Goal: Information Seeking & Learning: Learn about a topic

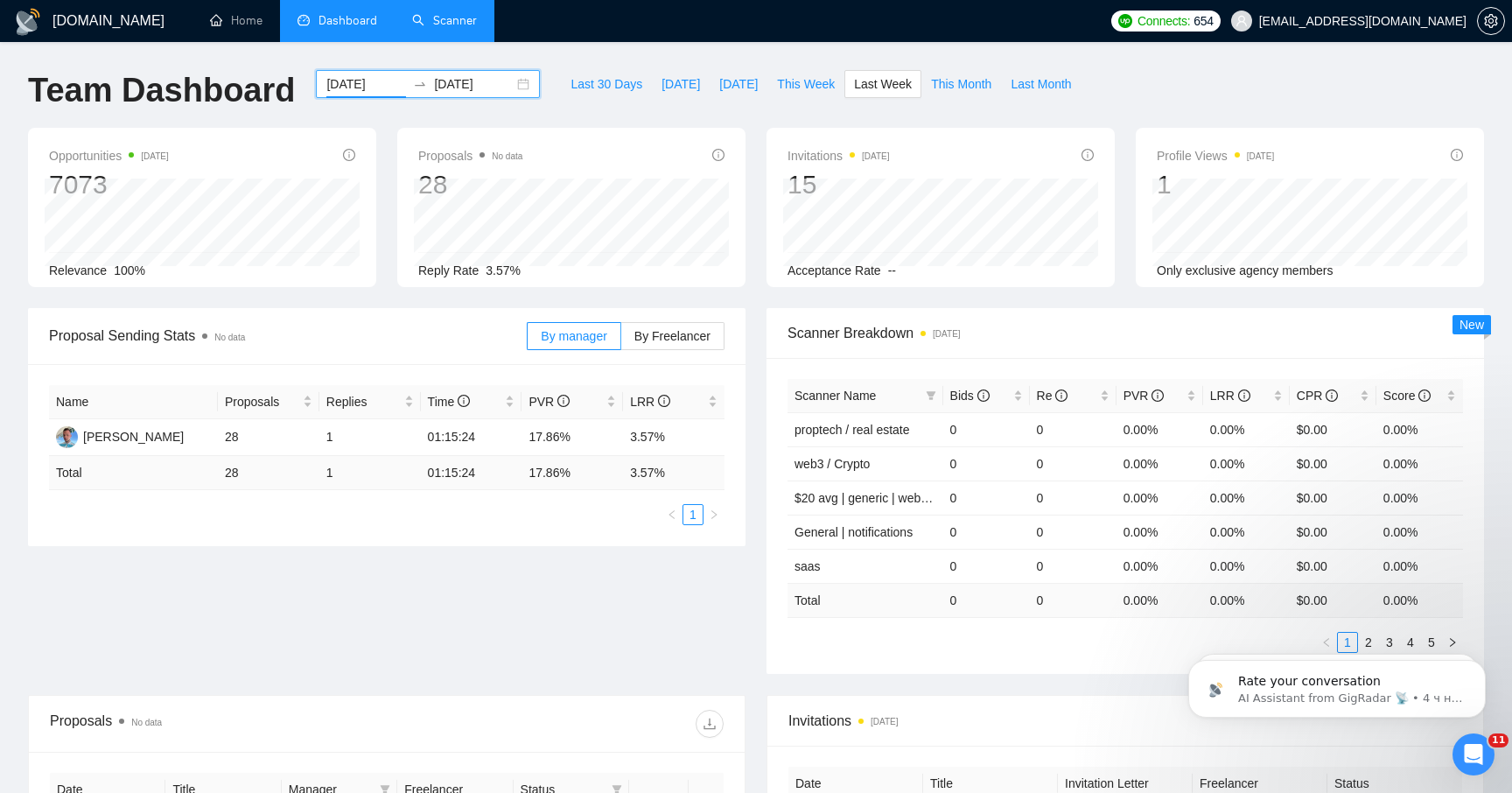
click at [433, 16] on link "Scanner" at bounding box center [444, 20] width 65 height 15
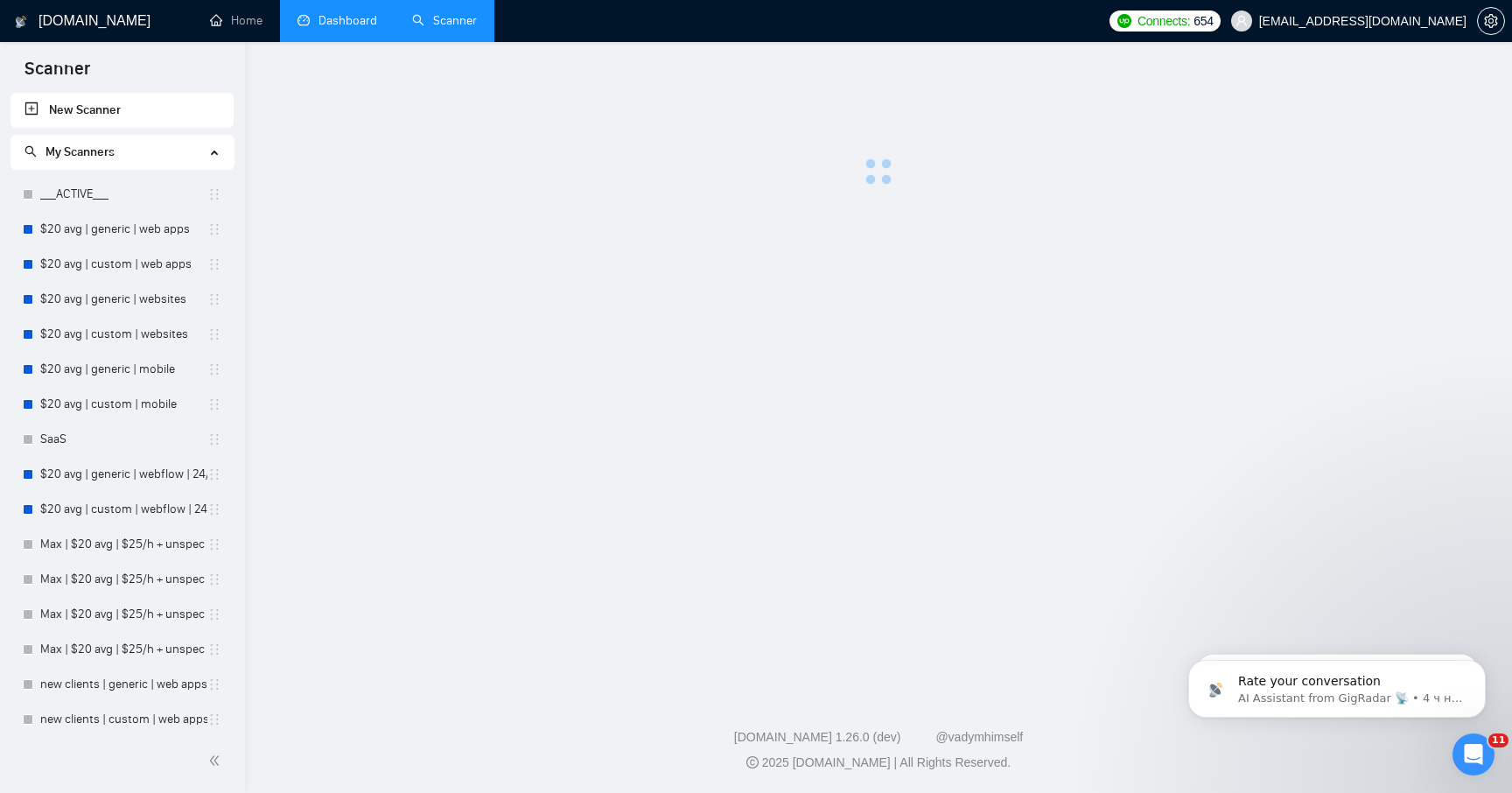
click at [367, 20] on link "Dashboard" at bounding box center [336, 20] width 79 height 15
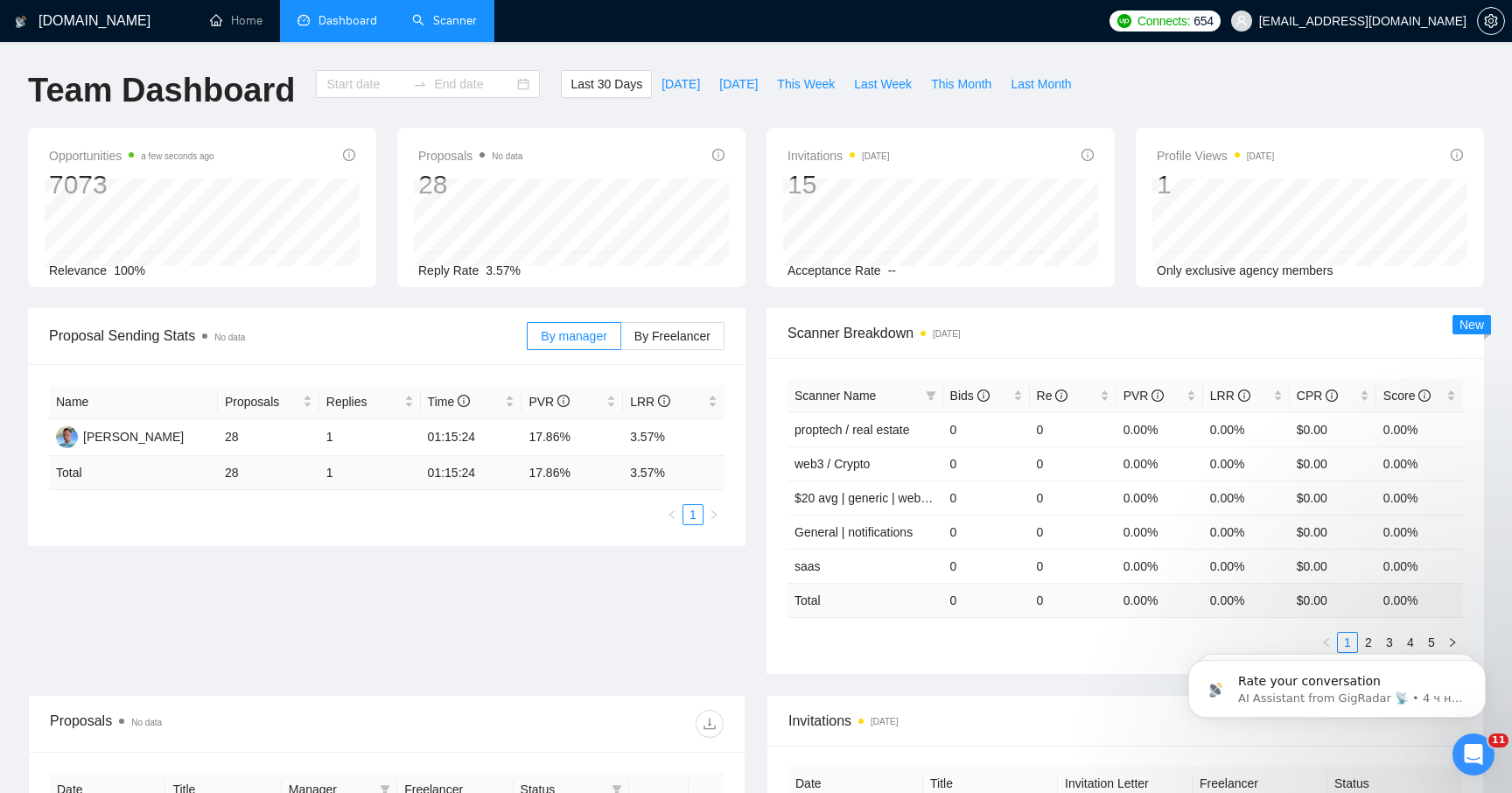
type input "[DATE]"
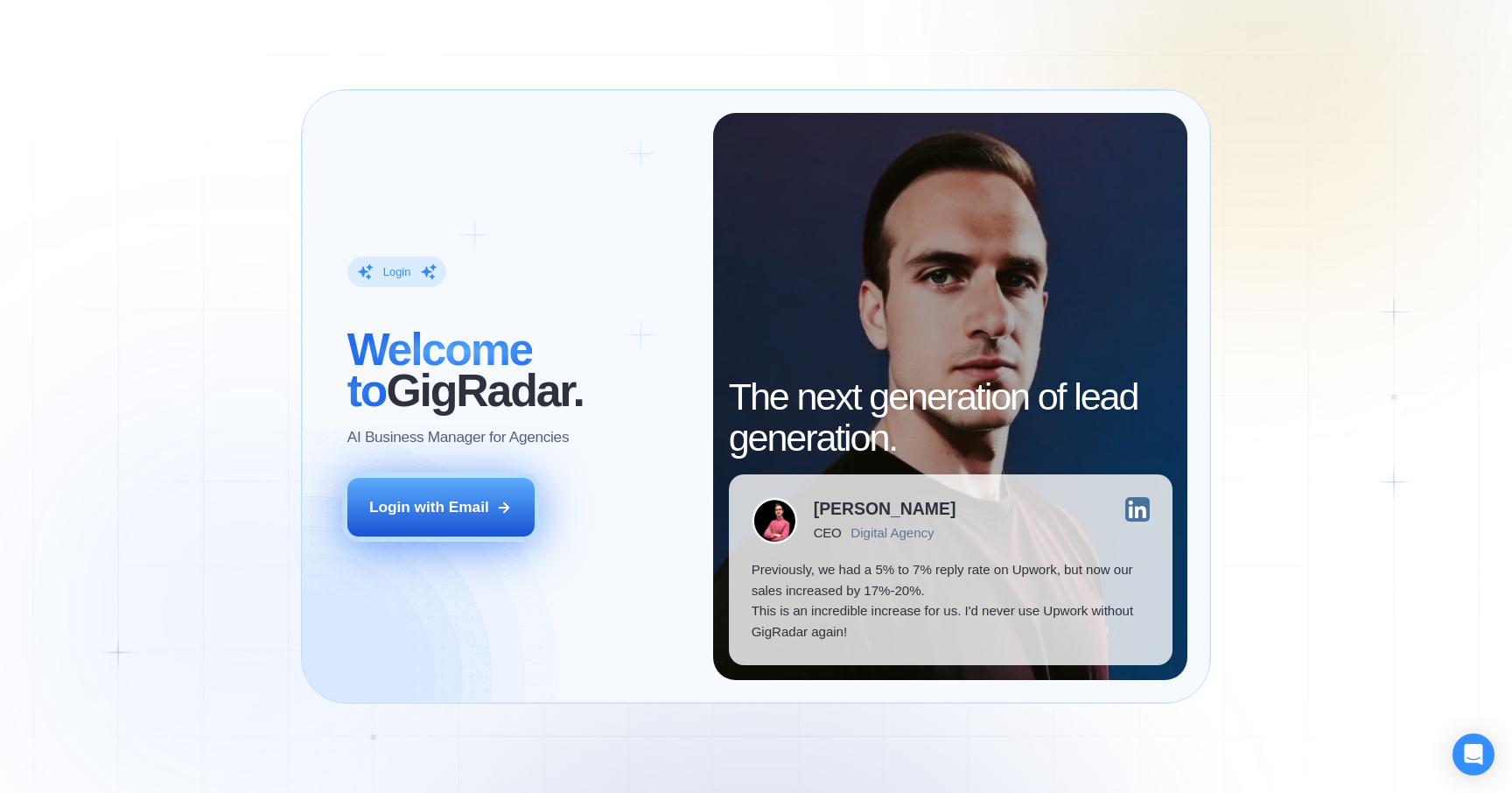
click at [491, 526] on button "Login with Email" at bounding box center [441, 507] width 187 height 59
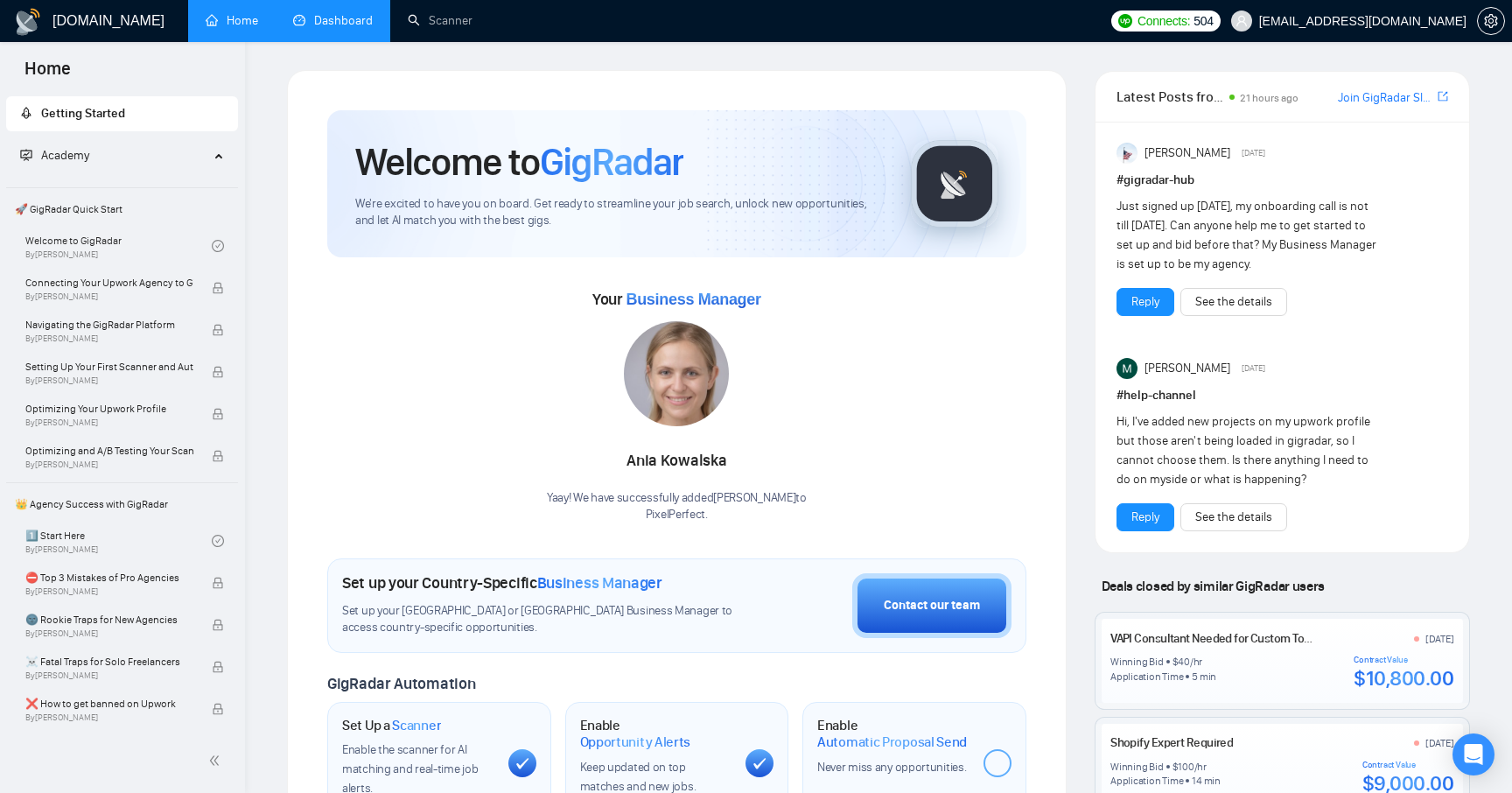
click at [344, 28] on link "Dashboard" at bounding box center [332, 20] width 79 height 15
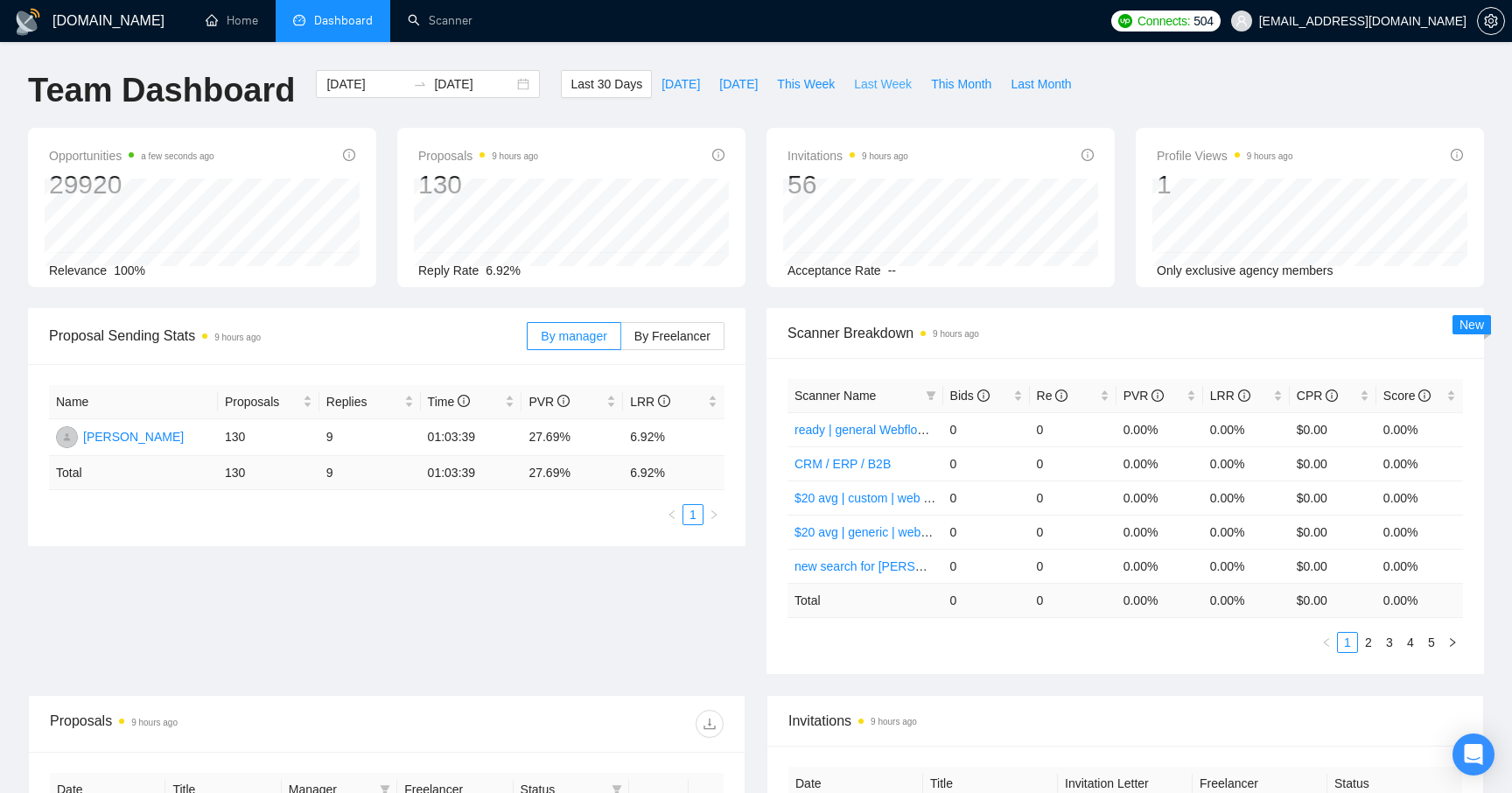
click at [866, 85] on span "Last Week" at bounding box center [883, 85] width 58 height 20
type input "[DATE]"
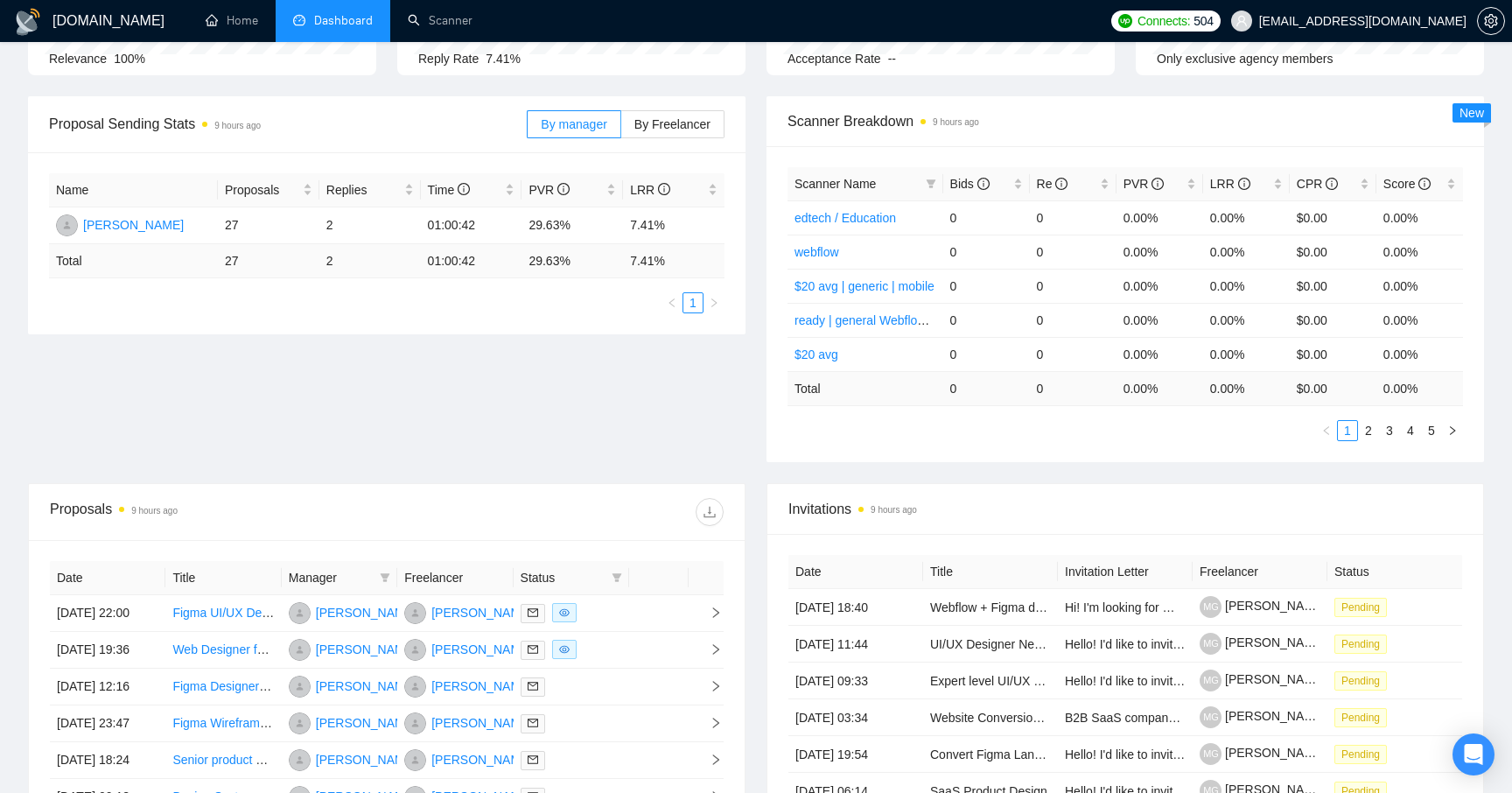
scroll to position [210, 0]
drag, startPoint x: 619, startPoint y: 229, endPoint x: 663, endPoint y: 228, distance: 44.0
click at [663, 228] on tr "[PERSON_NAME] 27 2 01:00:42 29.63% 7.41%" at bounding box center [386, 227] width 675 height 36
click at [611, 320] on div "Name Proposals Replies Time PVR LRR [PERSON_NAME] 27 2 01:00:42 29.63% 7.41% To…" at bounding box center [386, 245] width 717 height 182
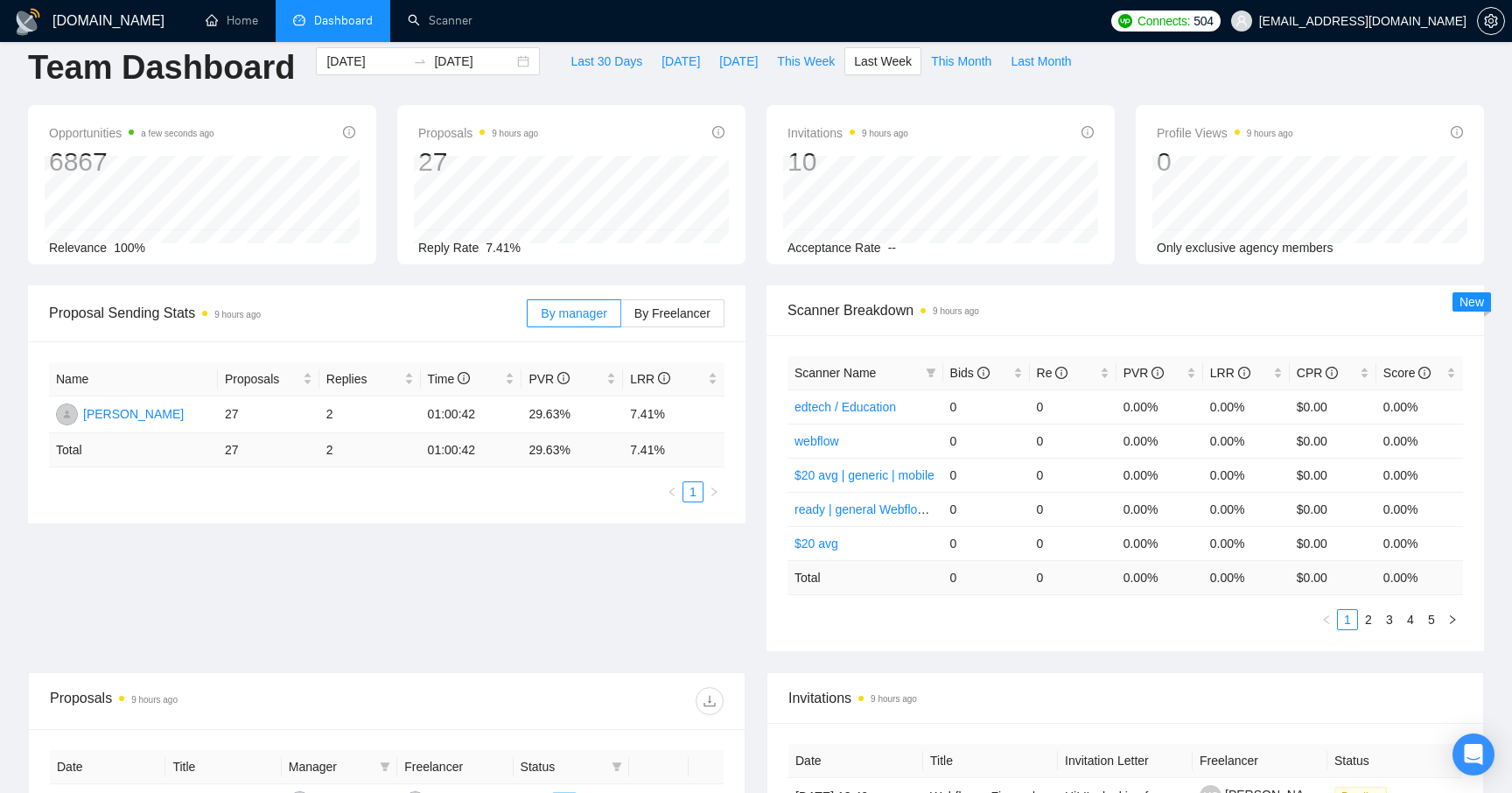
scroll to position [0, 0]
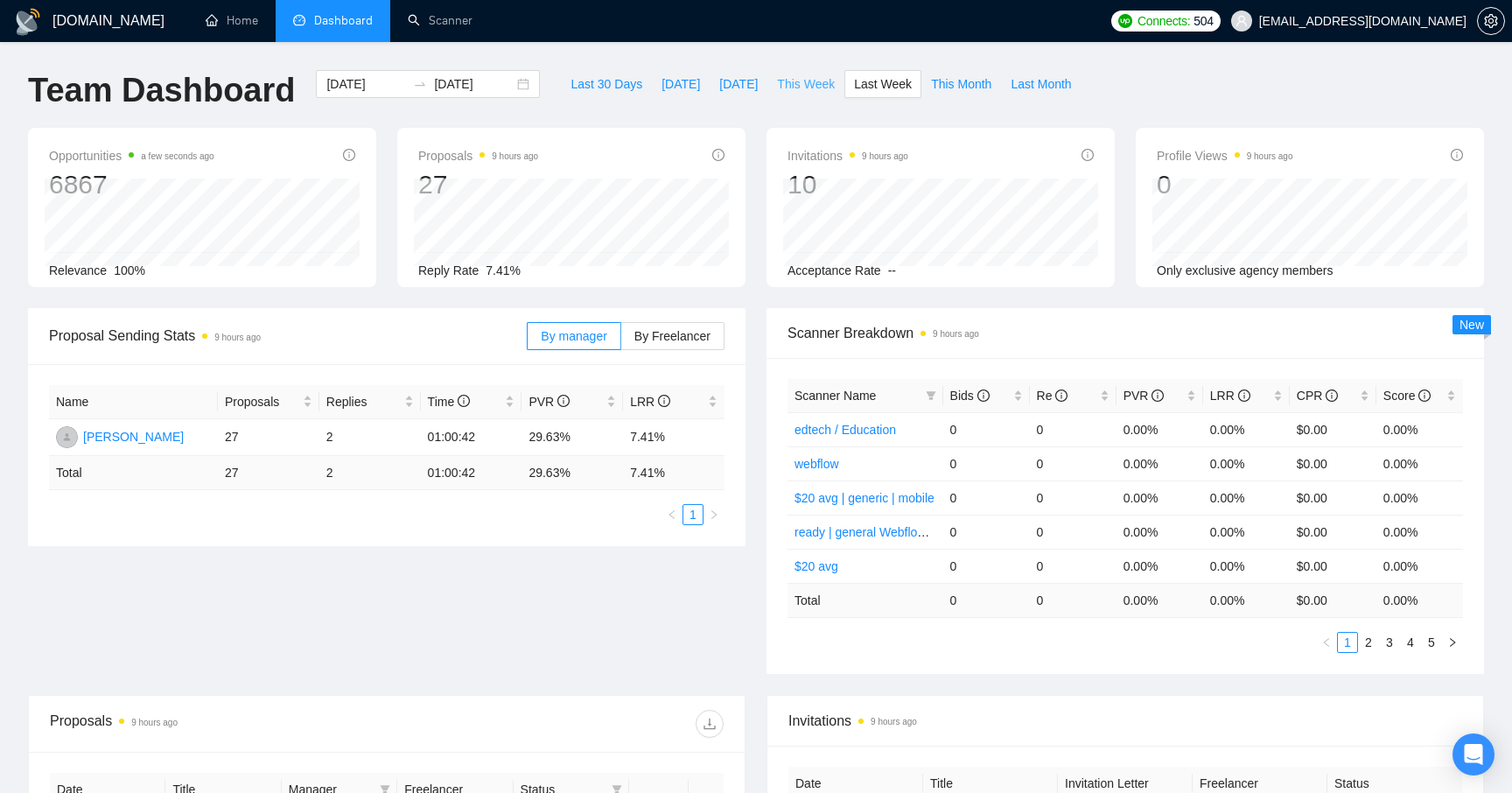
click at [798, 94] on button "This Week" at bounding box center [805, 84] width 77 height 28
type input "[DATE]"
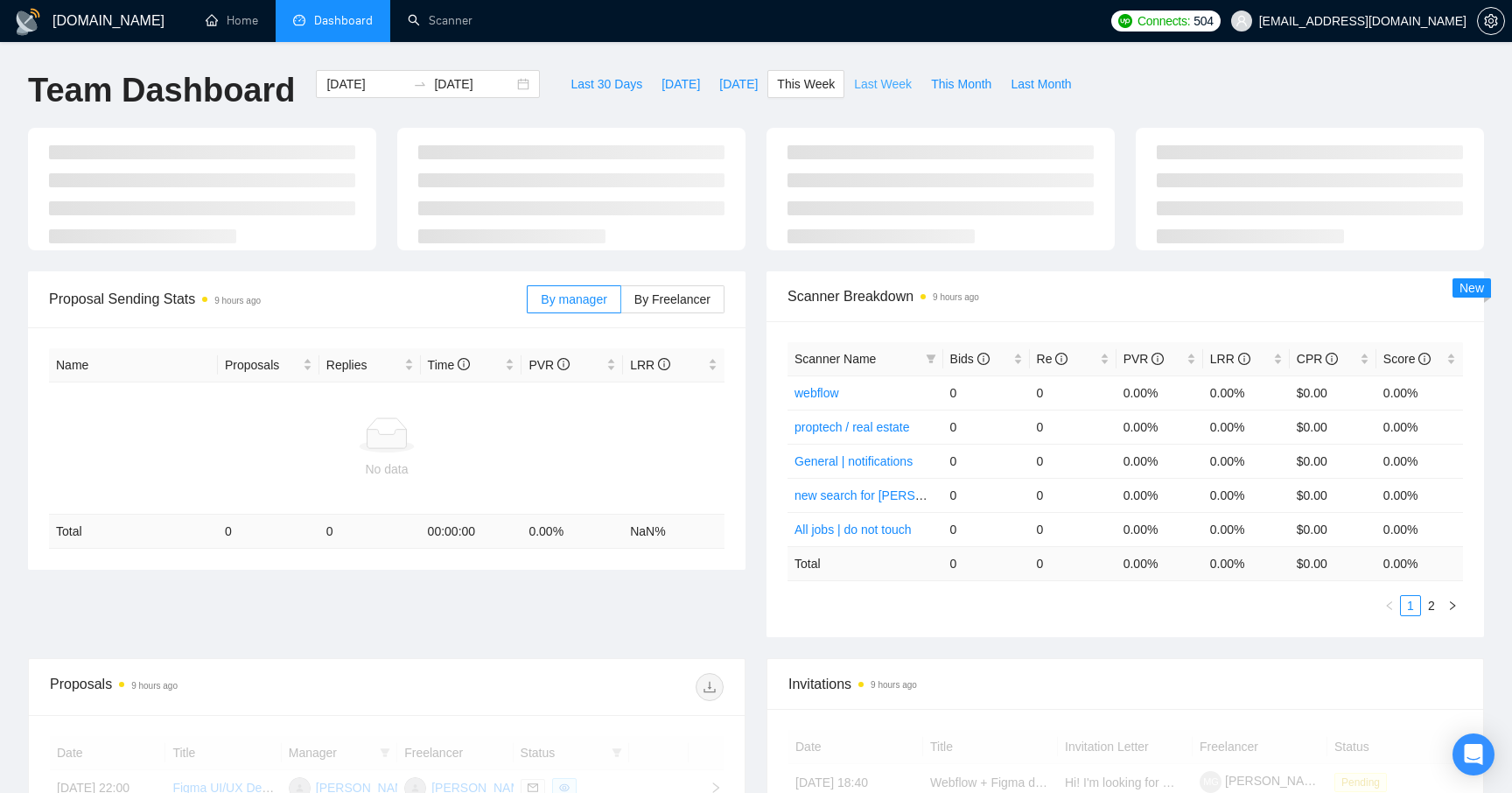
click at [866, 87] on span "Last Week" at bounding box center [883, 85] width 58 height 20
type input "[DATE]"
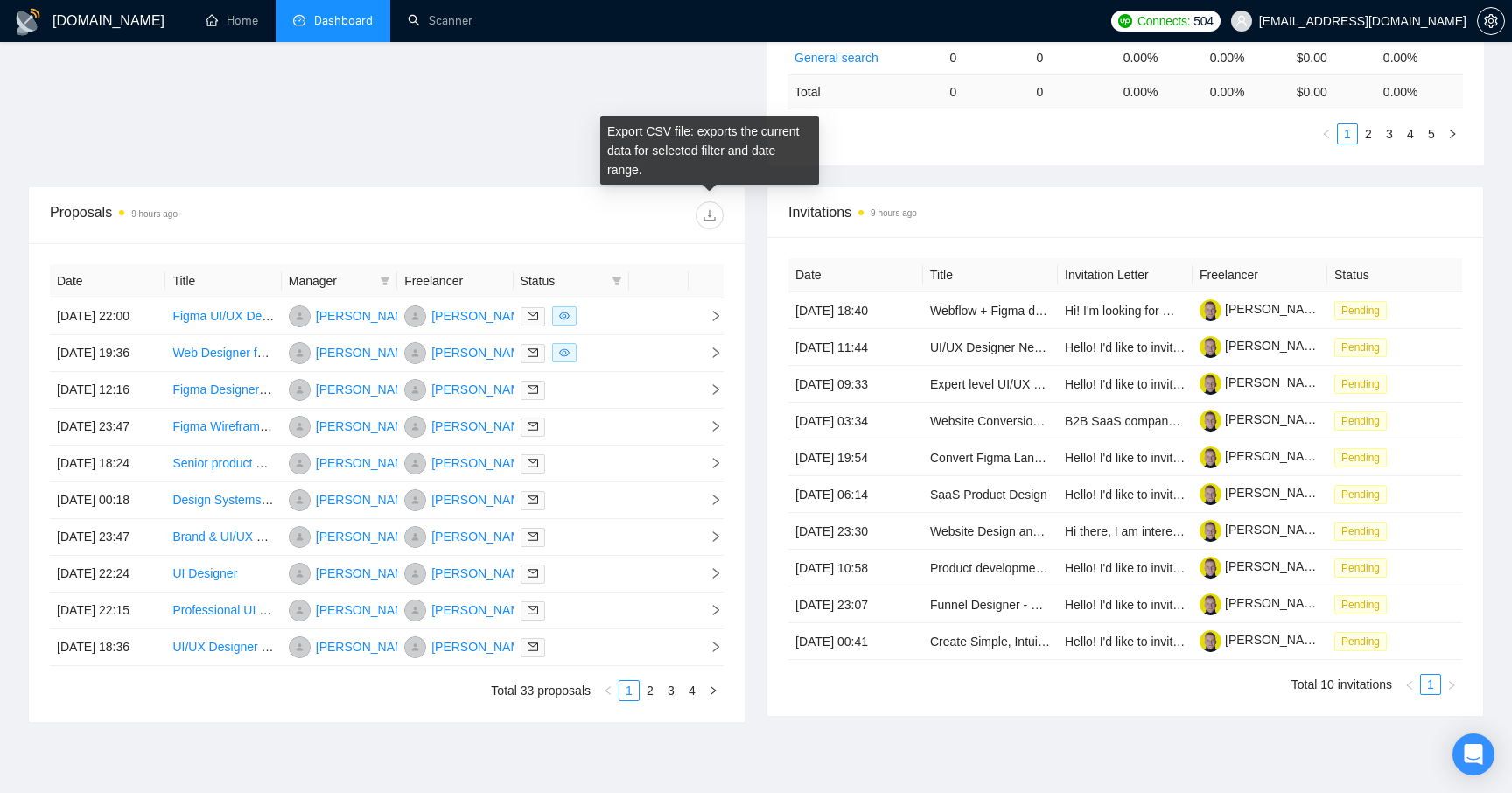
scroll to position [514, 0]
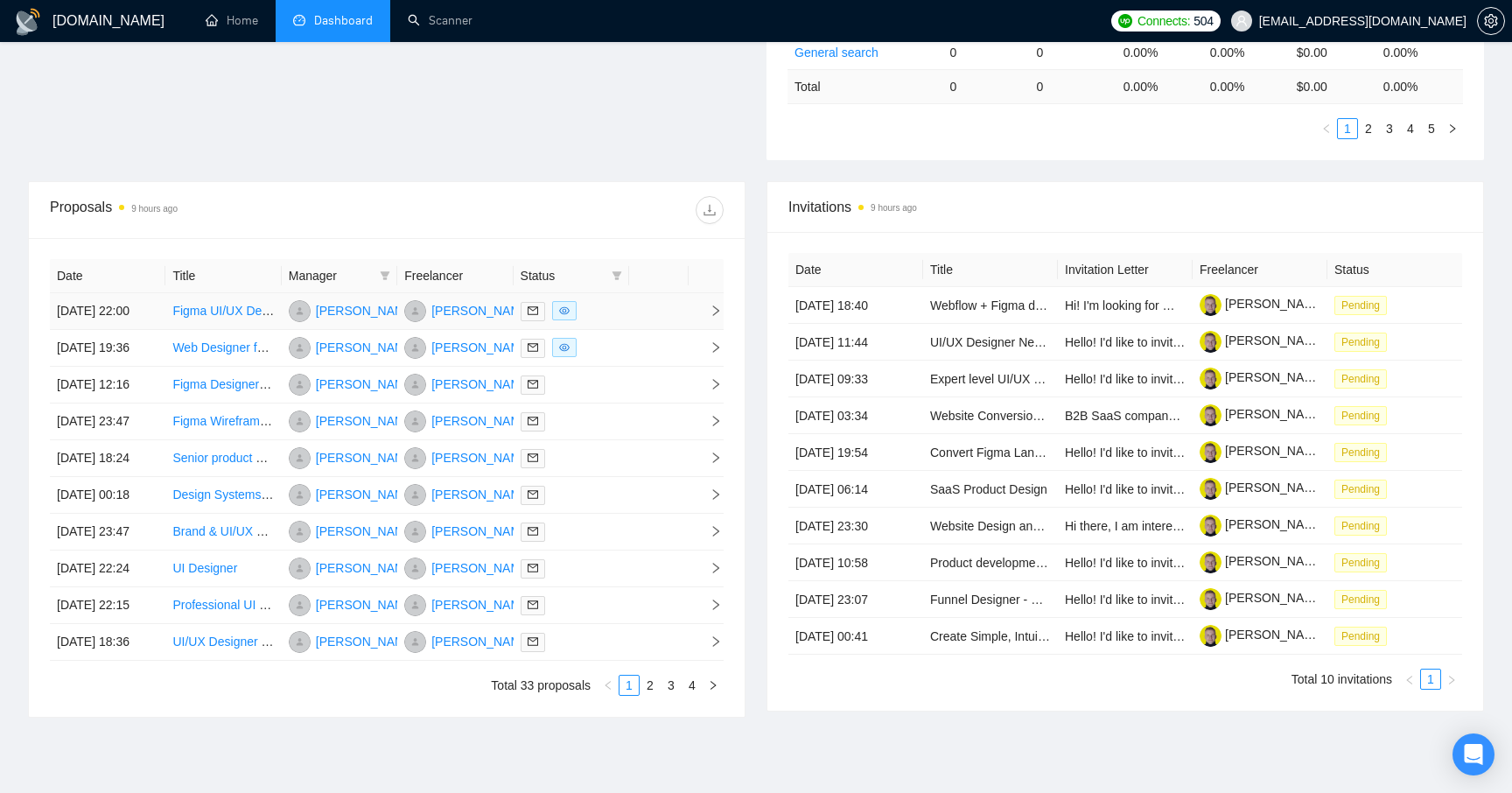
click at [687, 330] on td at bounding box center [659, 311] width 60 height 36
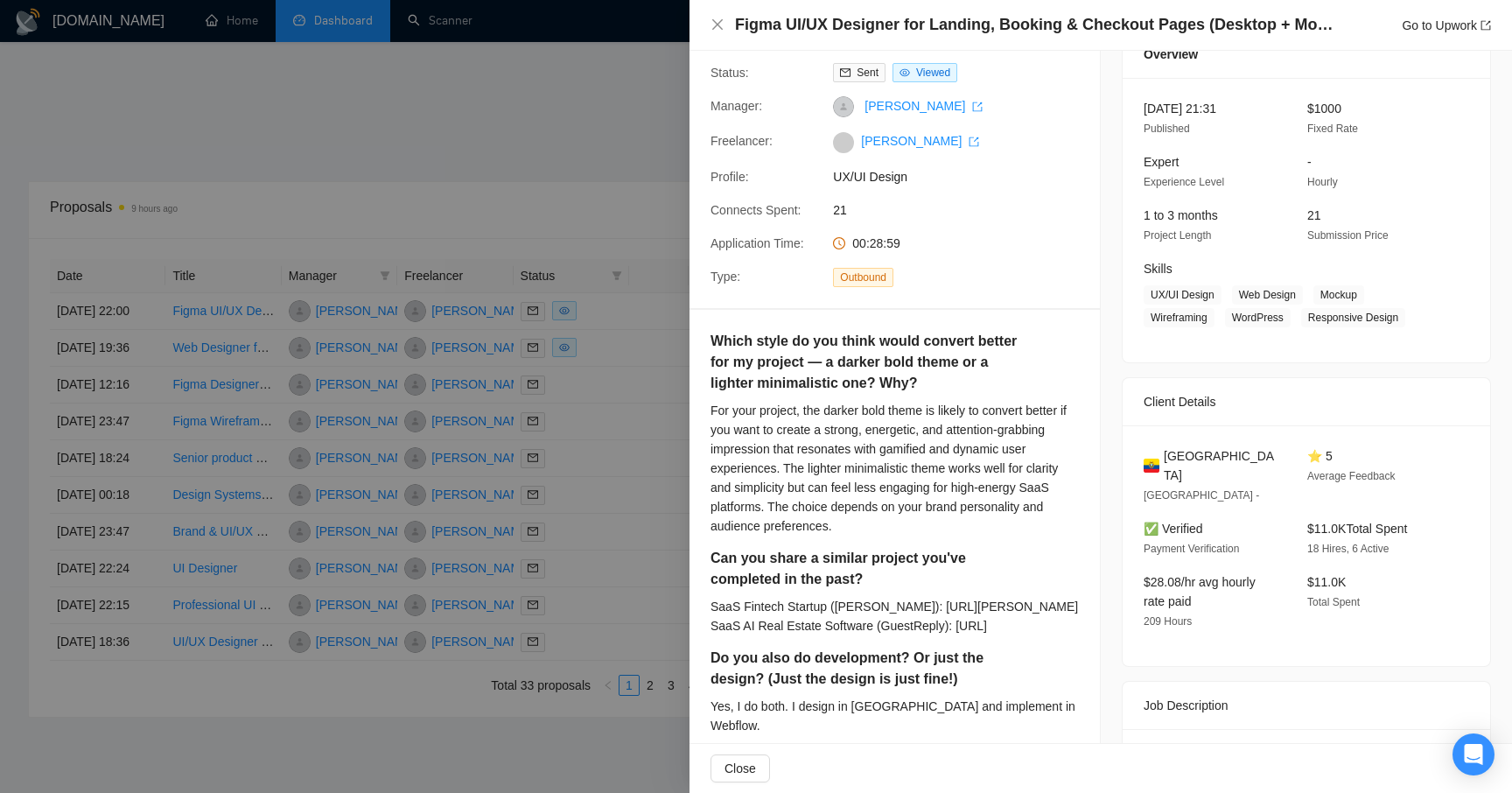
scroll to position [0, 0]
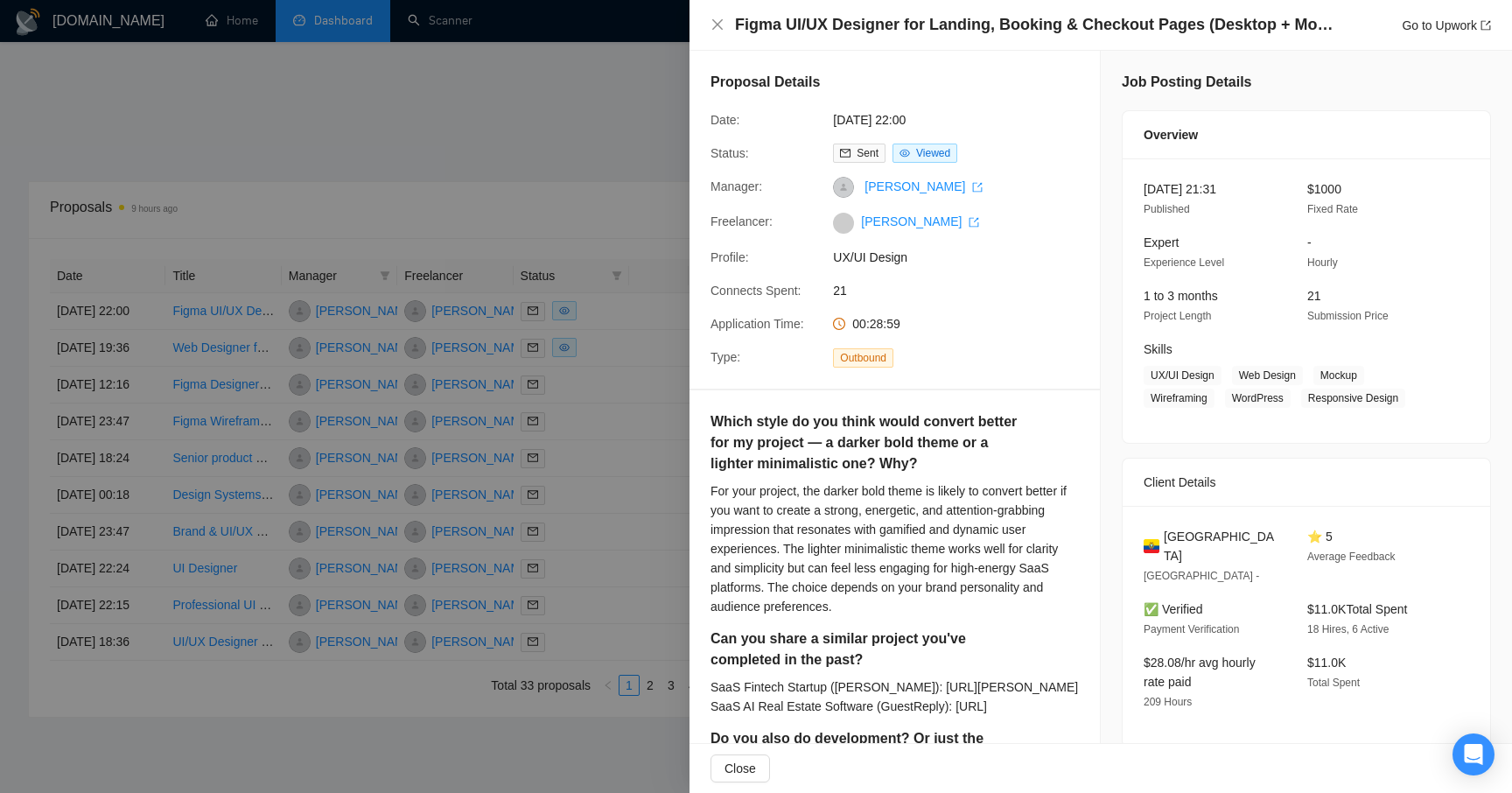
click at [622, 106] on div at bounding box center [756, 396] width 1512 height 793
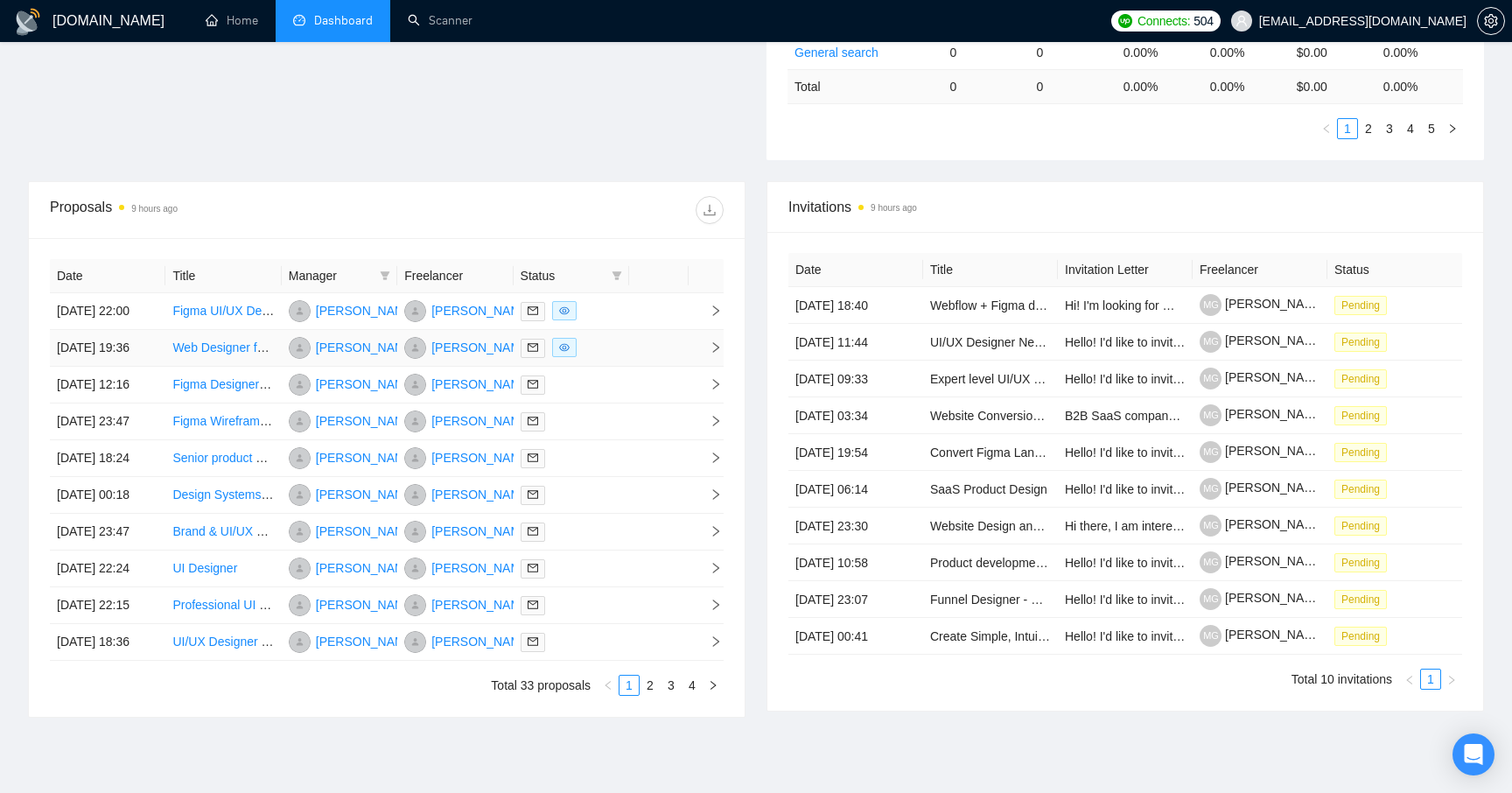
click at [652, 360] on td at bounding box center [659, 348] width 60 height 36
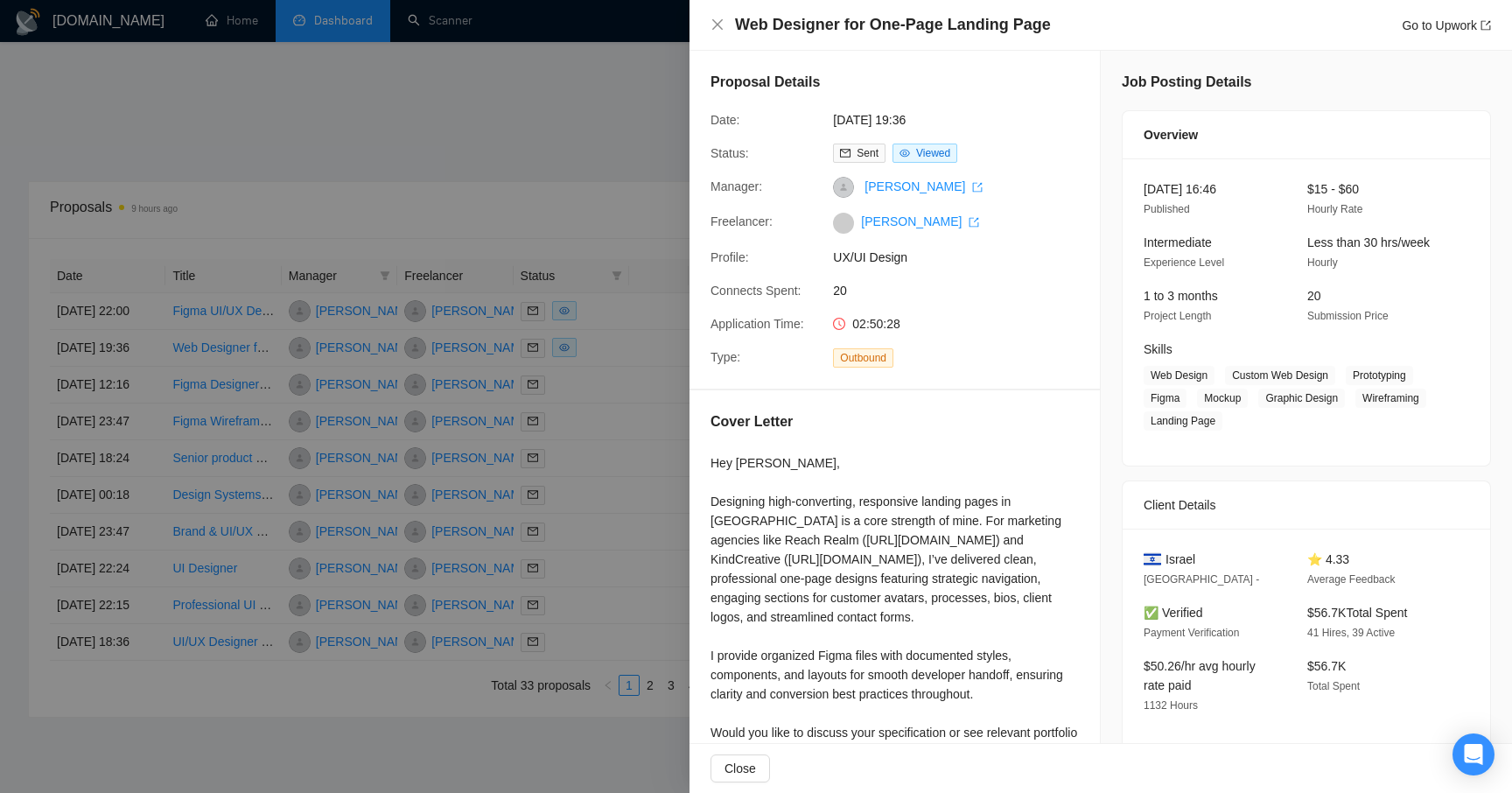
click at [592, 171] on div at bounding box center [756, 396] width 1512 height 793
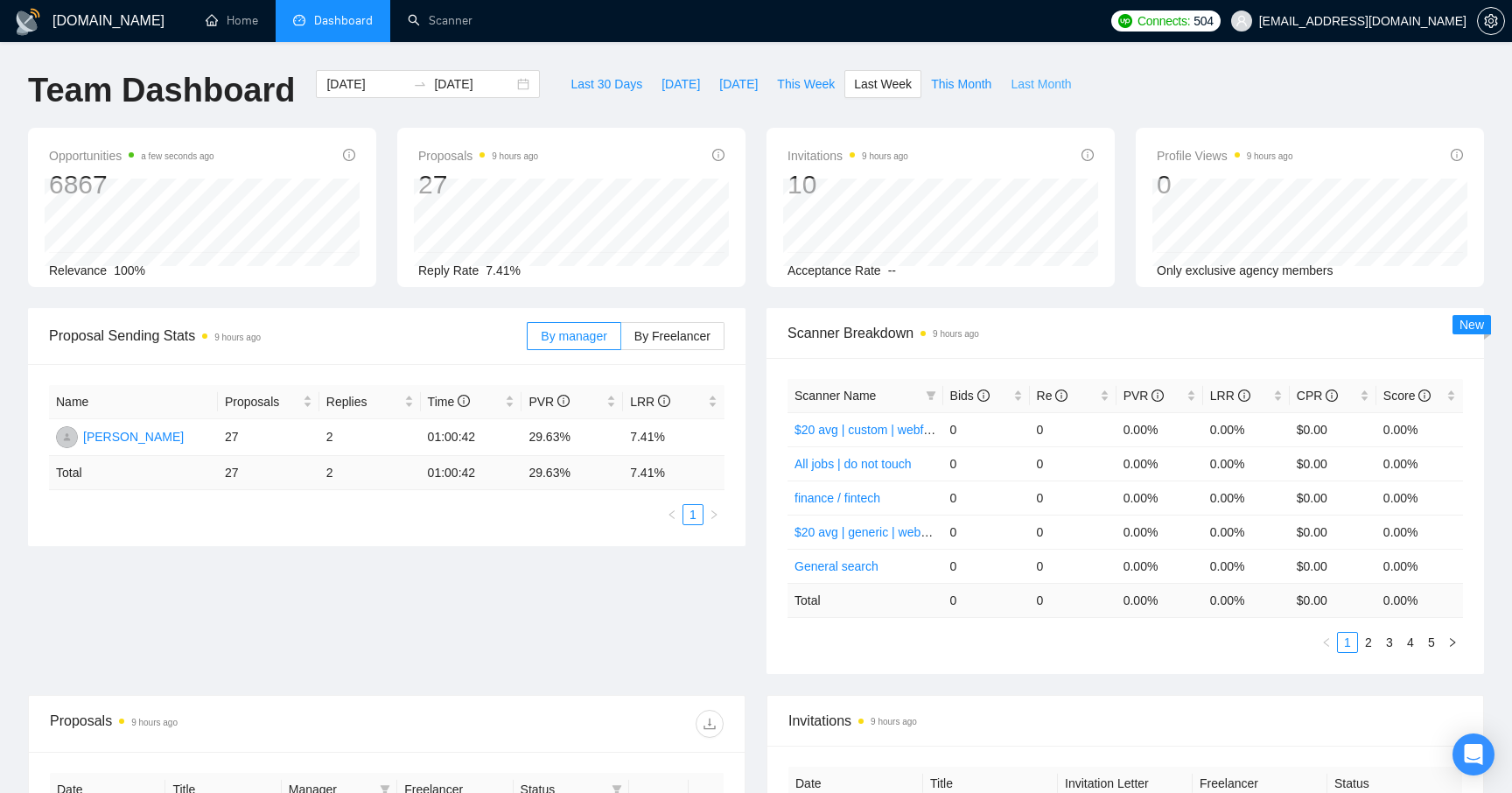
click at [1044, 84] on span "Last Month" at bounding box center [1041, 85] width 61 height 20
click at [511, 86] on div "[DATE] [DATE]" at bounding box center [428, 84] width 224 height 28
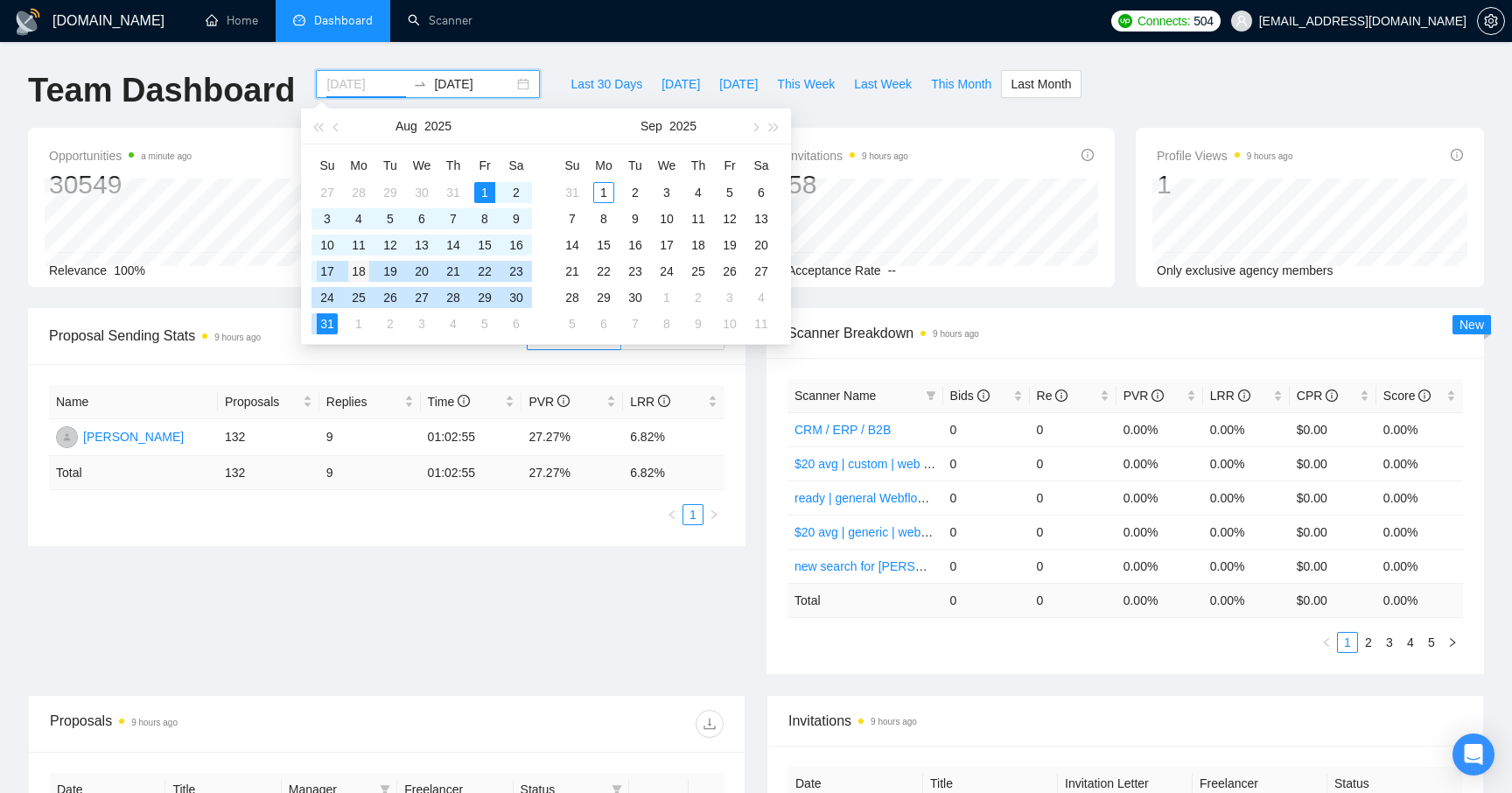
type input "[DATE]"
click at [365, 271] on div "18" at bounding box center [359, 271] width 21 height 21
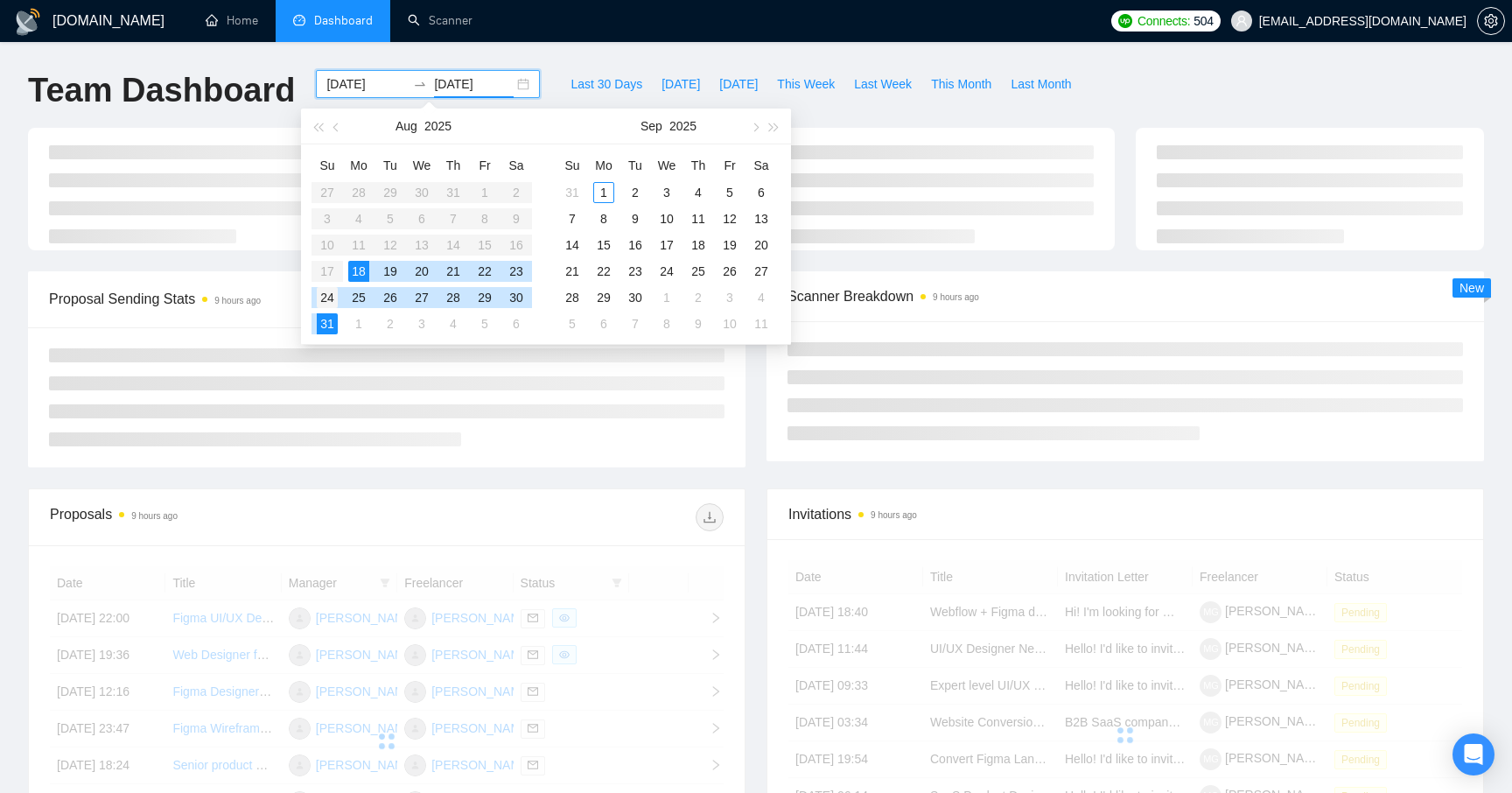
type input "[DATE]"
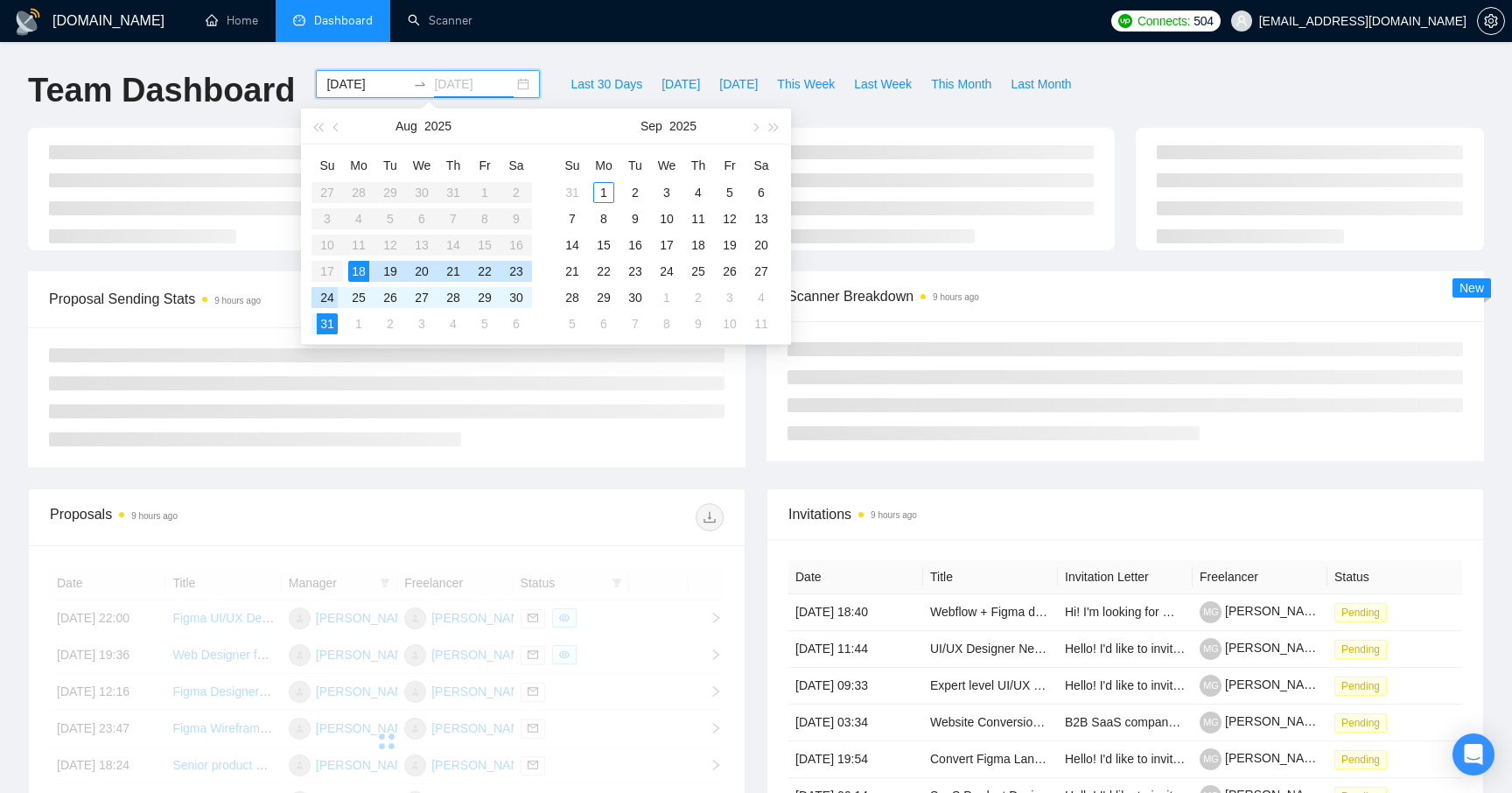
click at [327, 300] on div "24" at bounding box center [327, 297] width 21 height 21
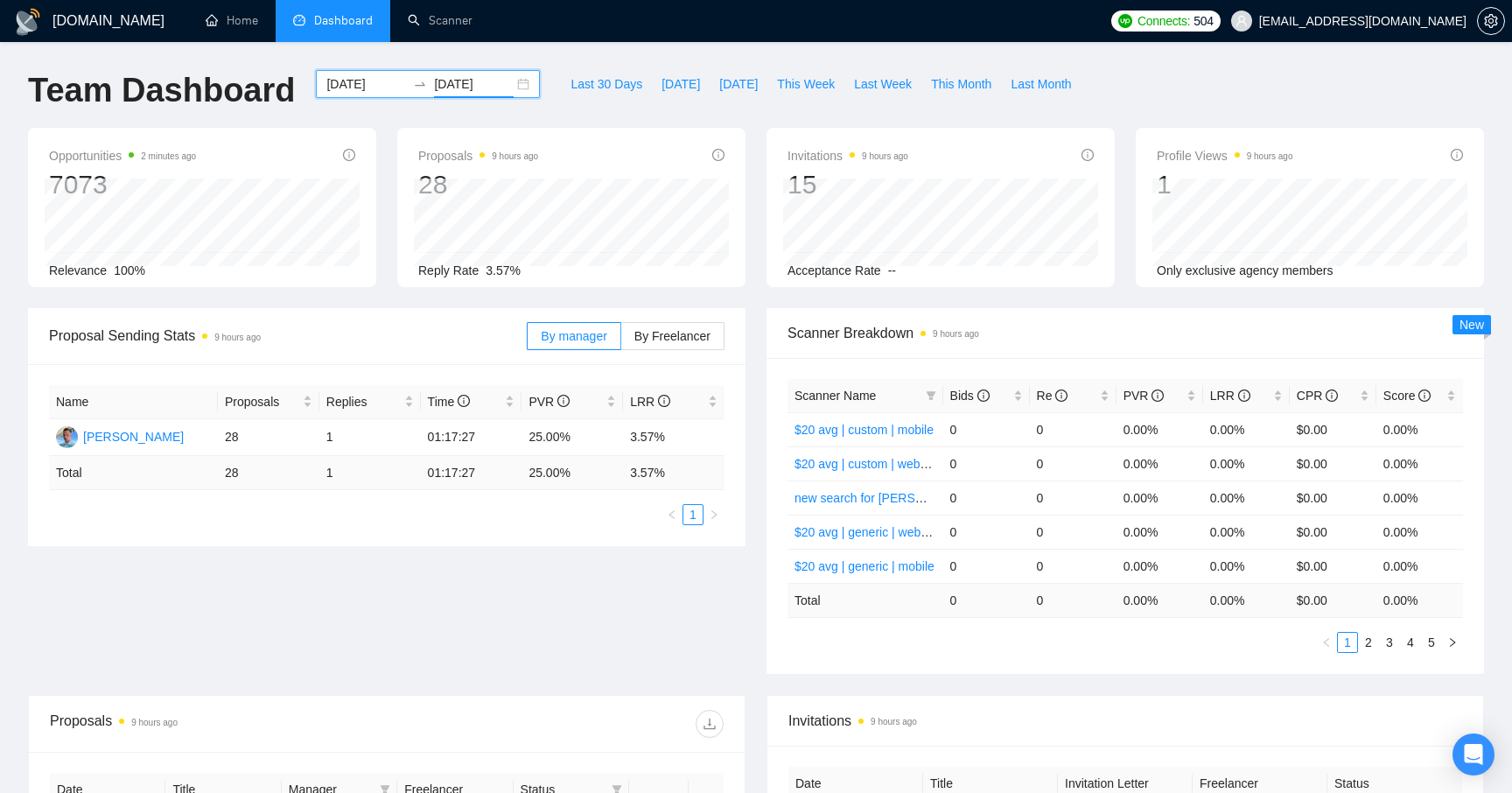
click at [386, 93] on input "[DATE]" at bounding box center [366, 85] width 79 height 20
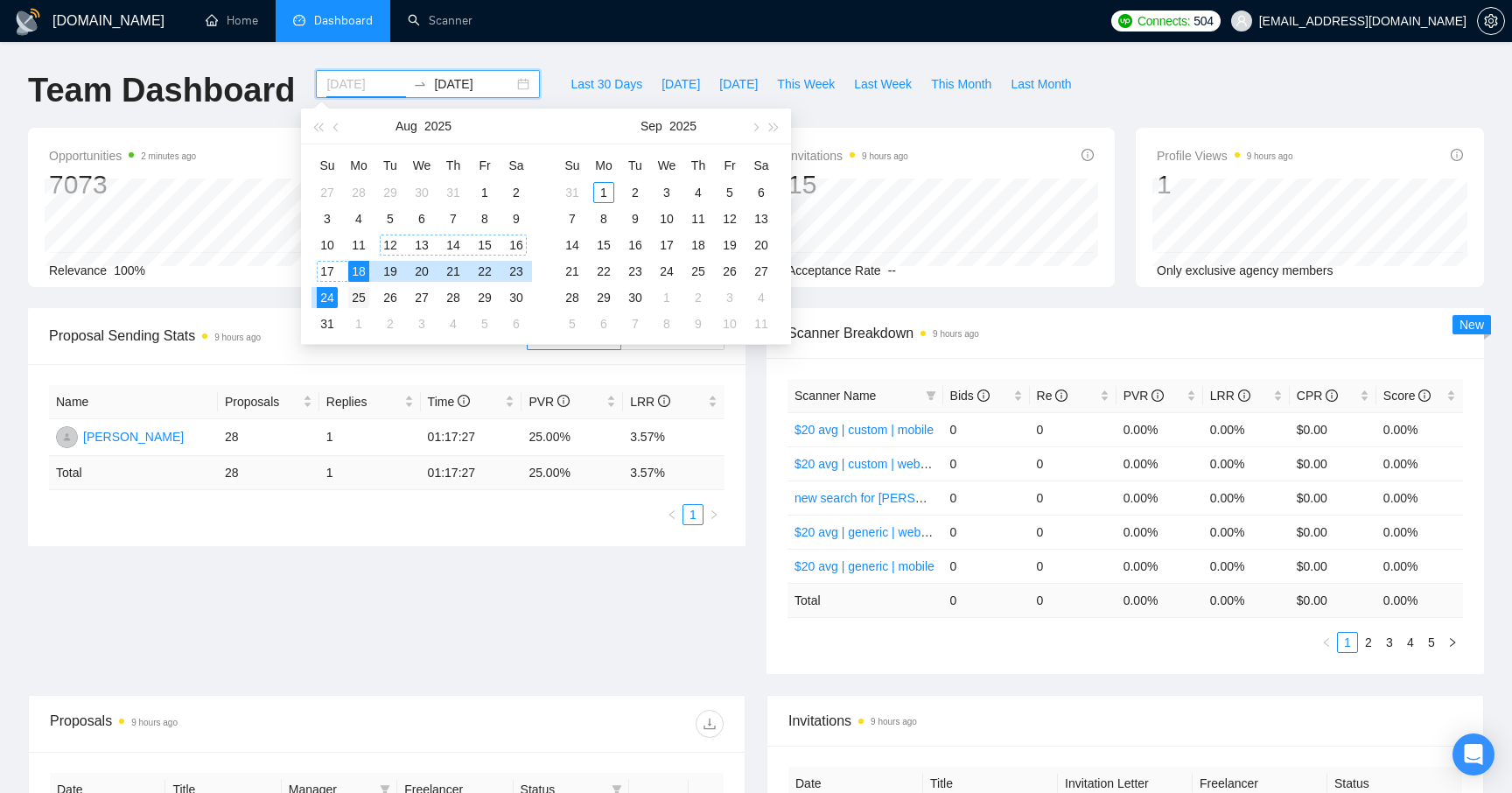
type input "[DATE]"
click at [359, 293] on div "25" at bounding box center [359, 297] width 21 height 21
type input "[DATE]"
click at [333, 326] on div "31" at bounding box center [327, 324] width 21 height 21
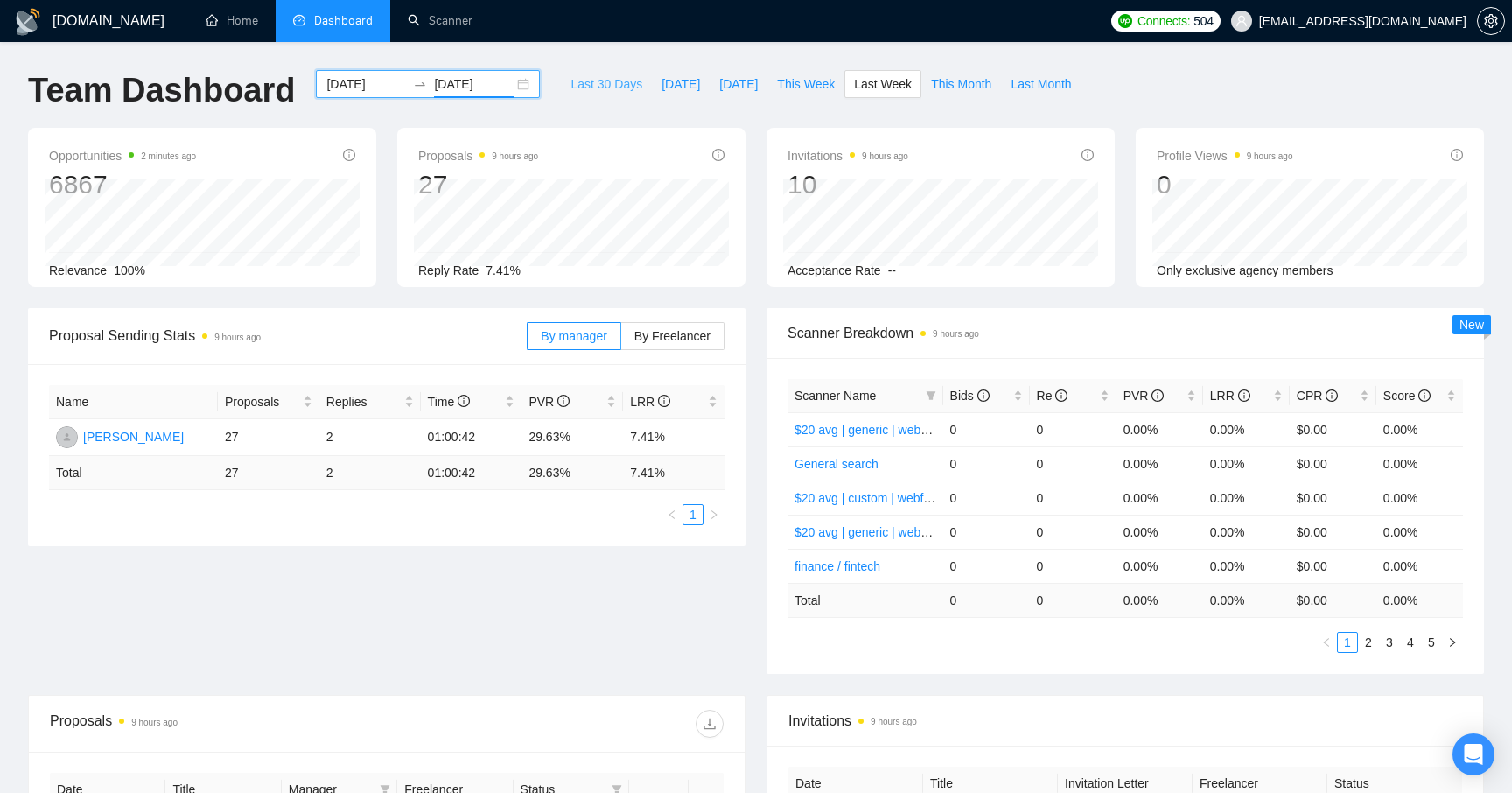
click at [609, 83] on span "Last 30 Days" at bounding box center [606, 85] width 72 height 20
type input "[DATE]"
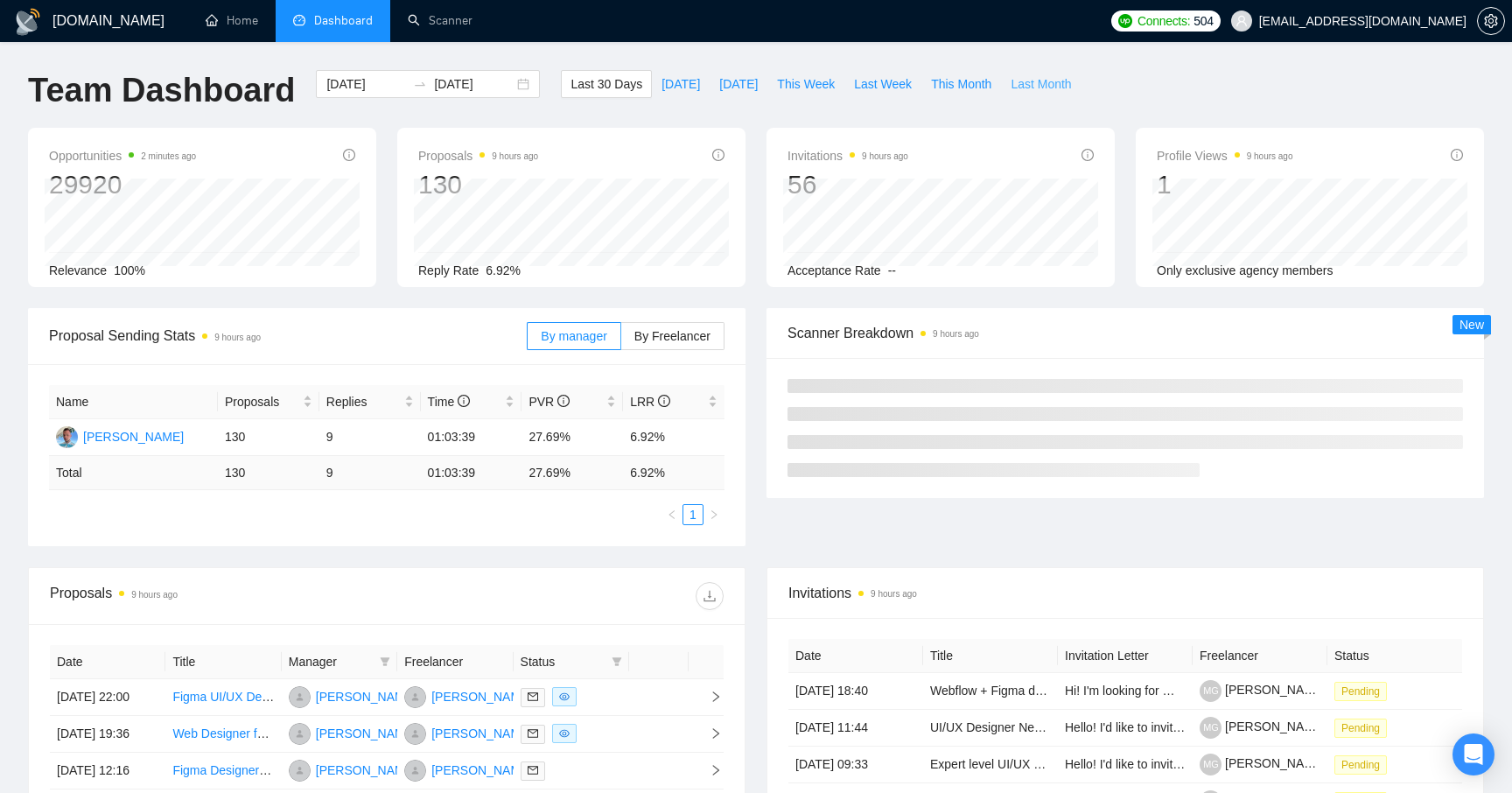
click at [1020, 85] on span "Last Month" at bounding box center [1041, 85] width 61 height 20
type input "[DATE]"
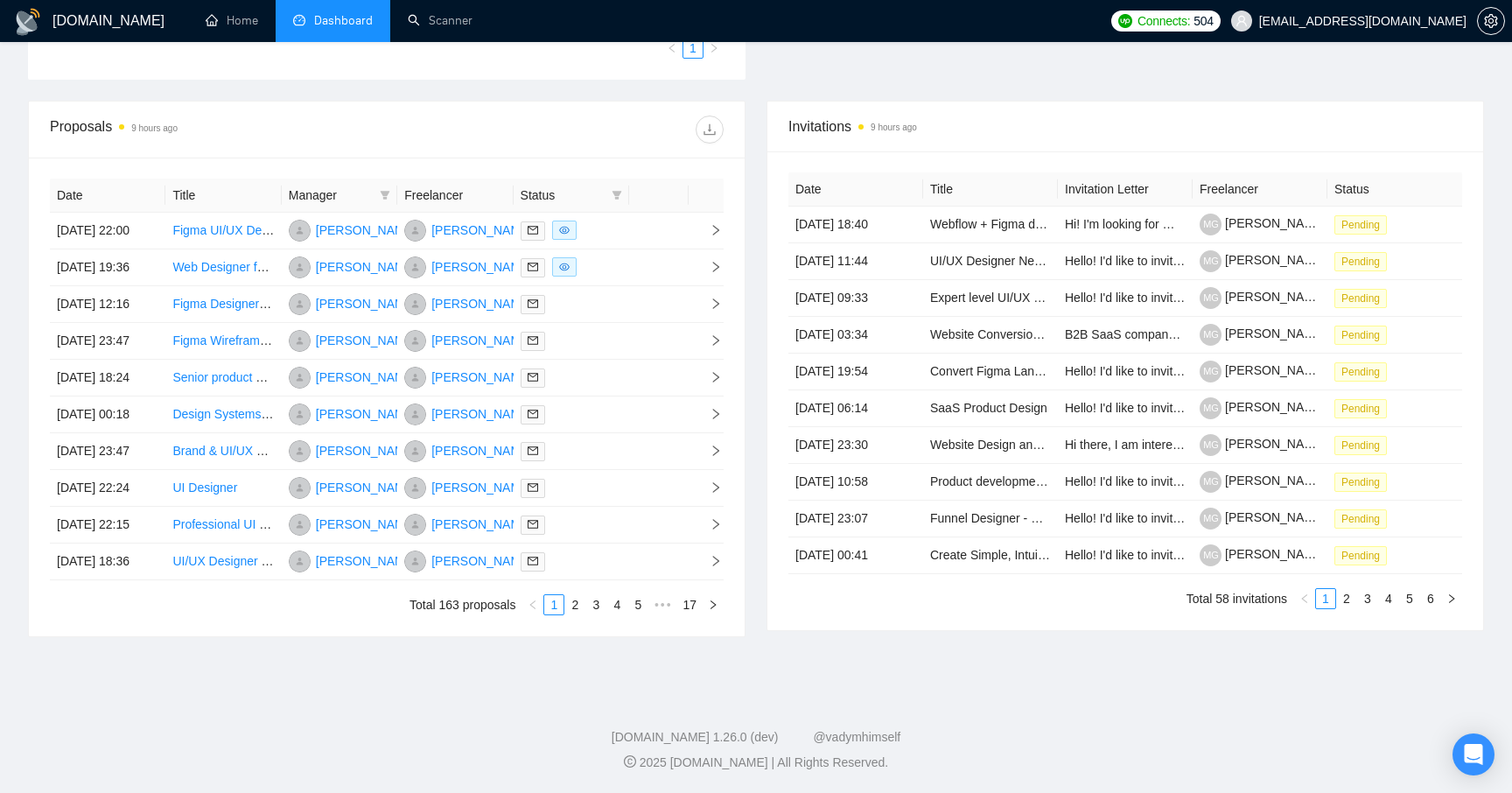
scroll to position [632, 0]
click at [575, 609] on link "2" at bounding box center [575, 605] width 20 height 20
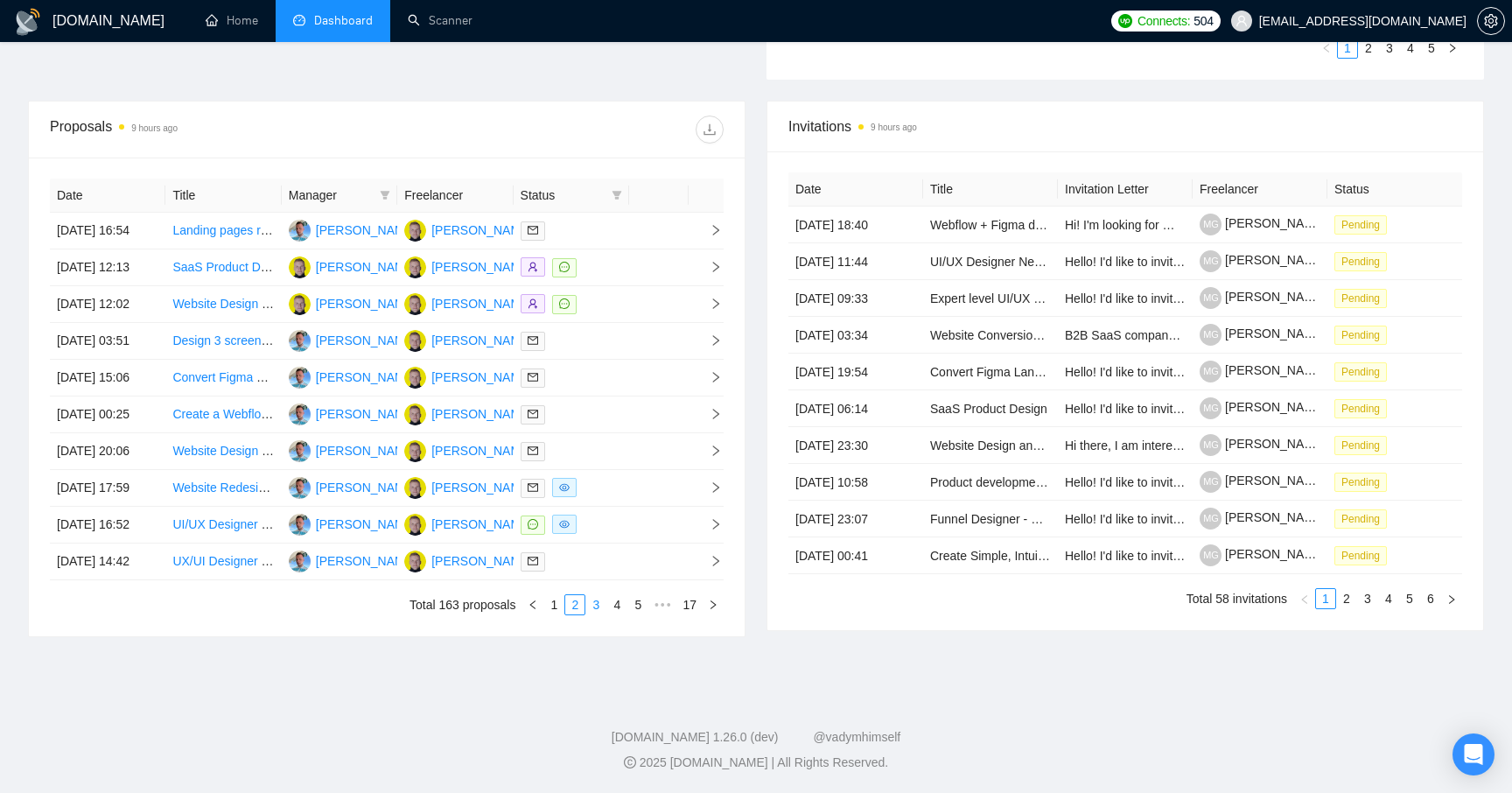
scroll to position [744, 0]
click at [643, 472] on td at bounding box center [659, 488] width 60 height 36
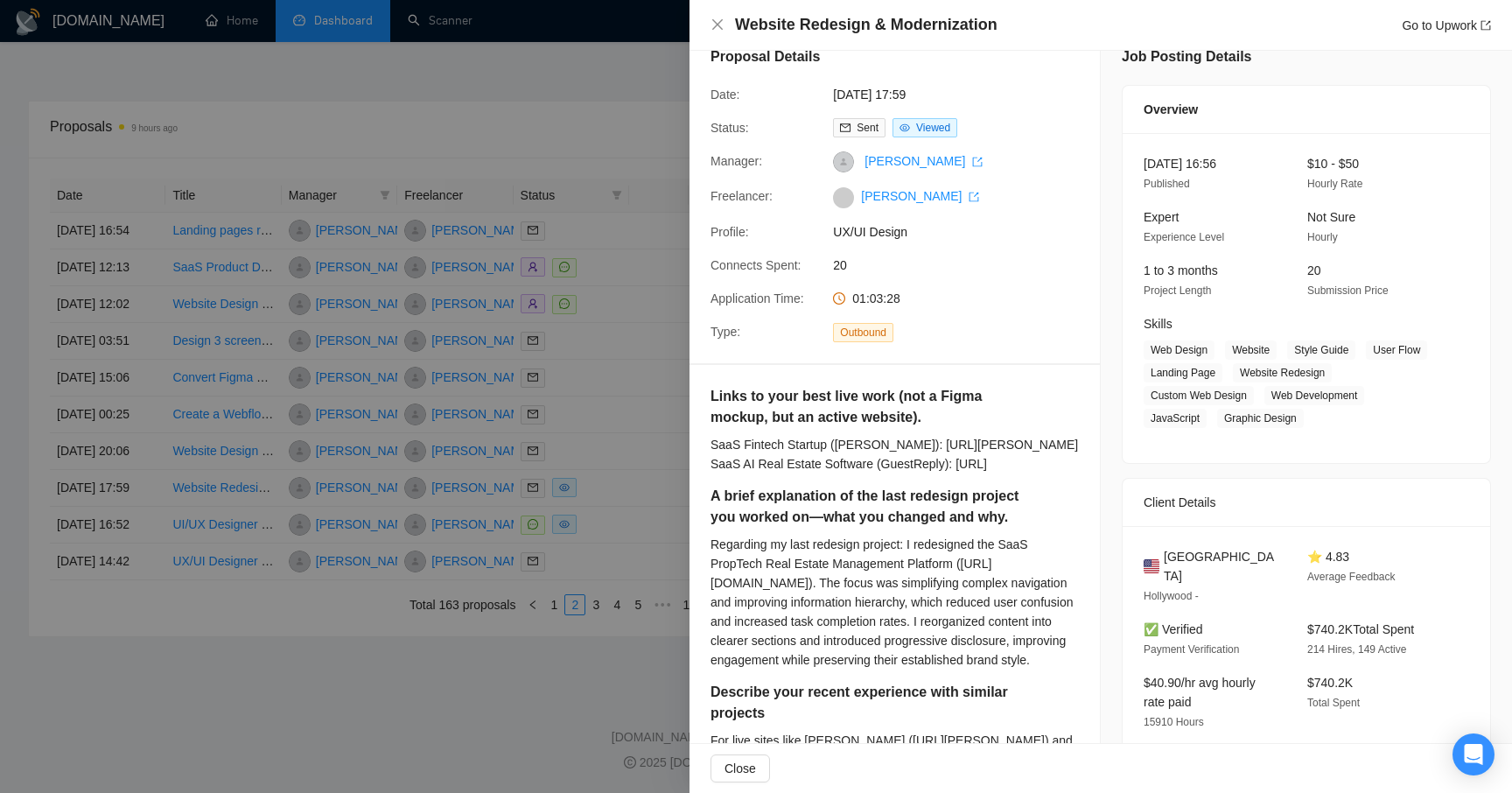
scroll to position [0, 0]
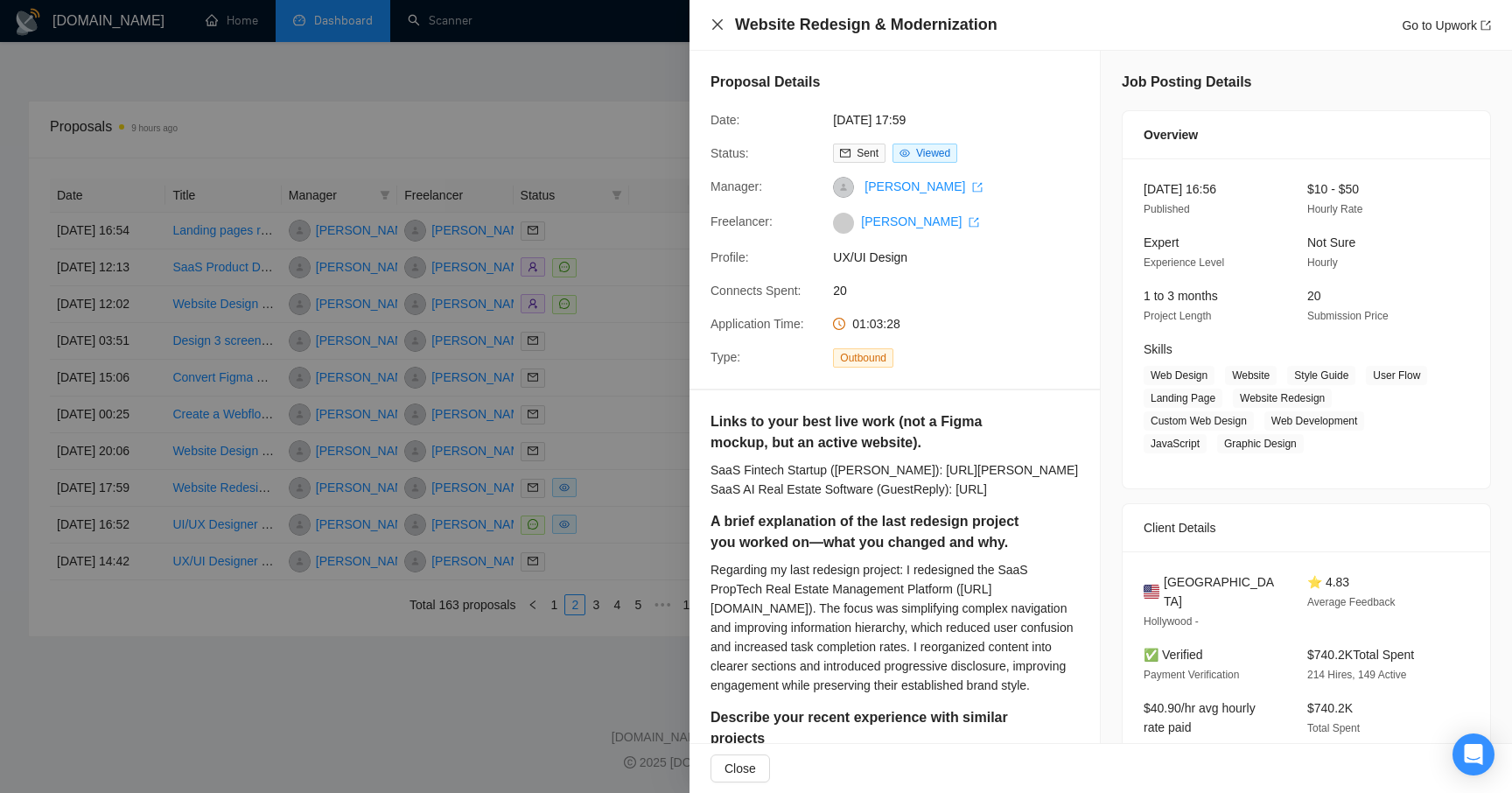
click at [716, 31] on icon "close" at bounding box center [717, 25] width 14 height 14
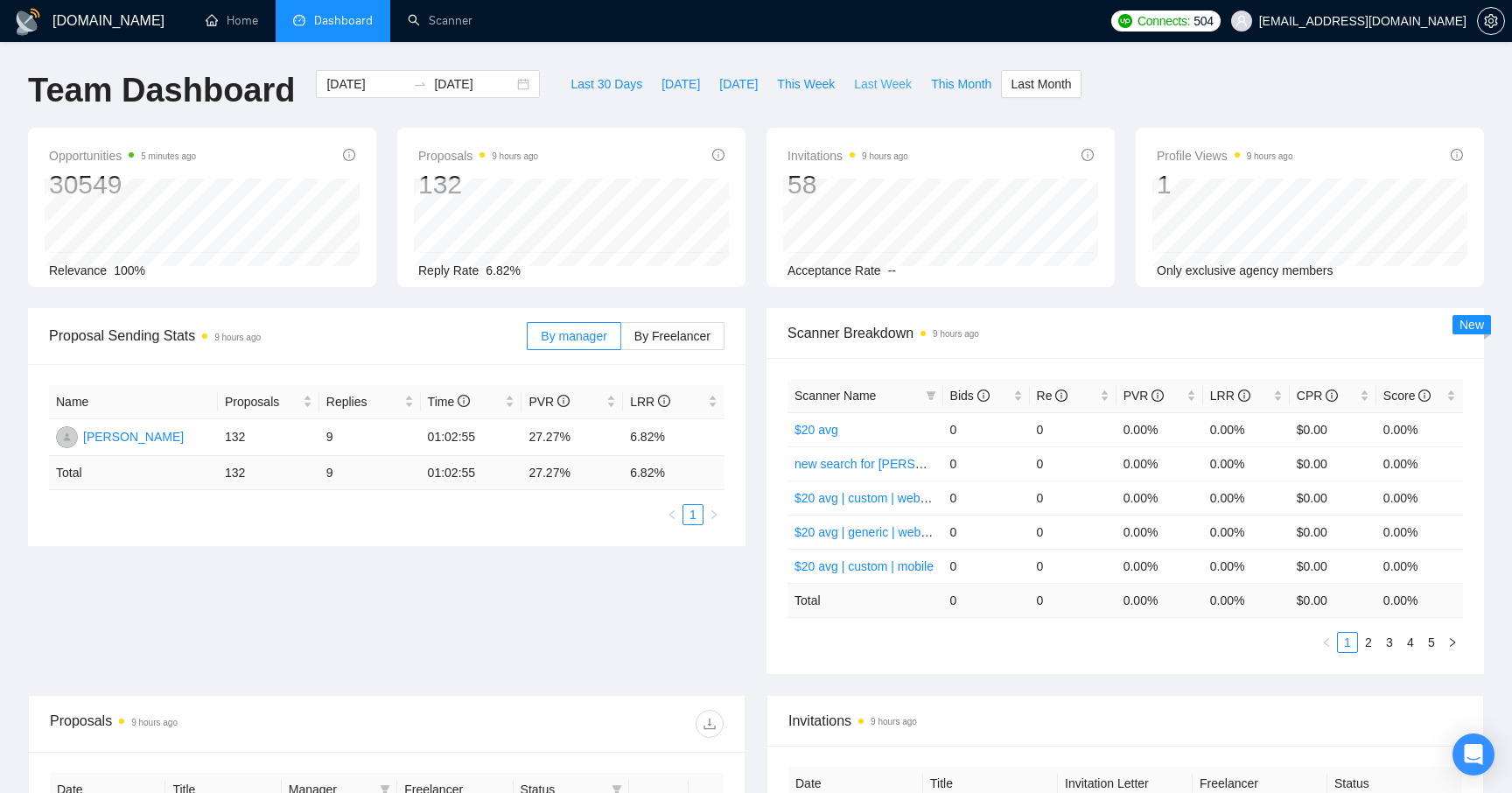
click at [868, 82] on span "Last Week" at bounding box center [883, 85] width 58 height 20
type input "[DATE]"
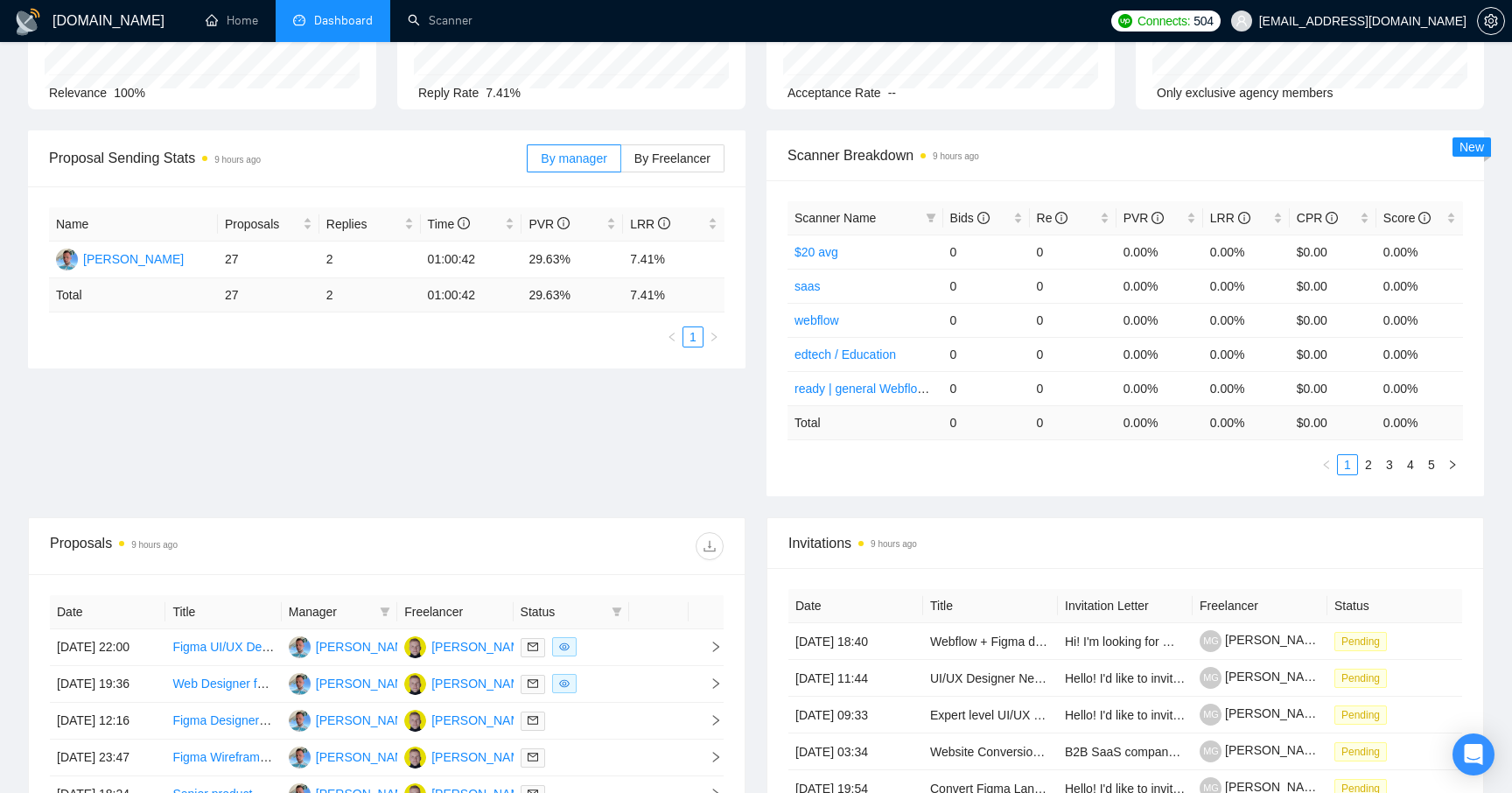
scroll to position [268, 0]
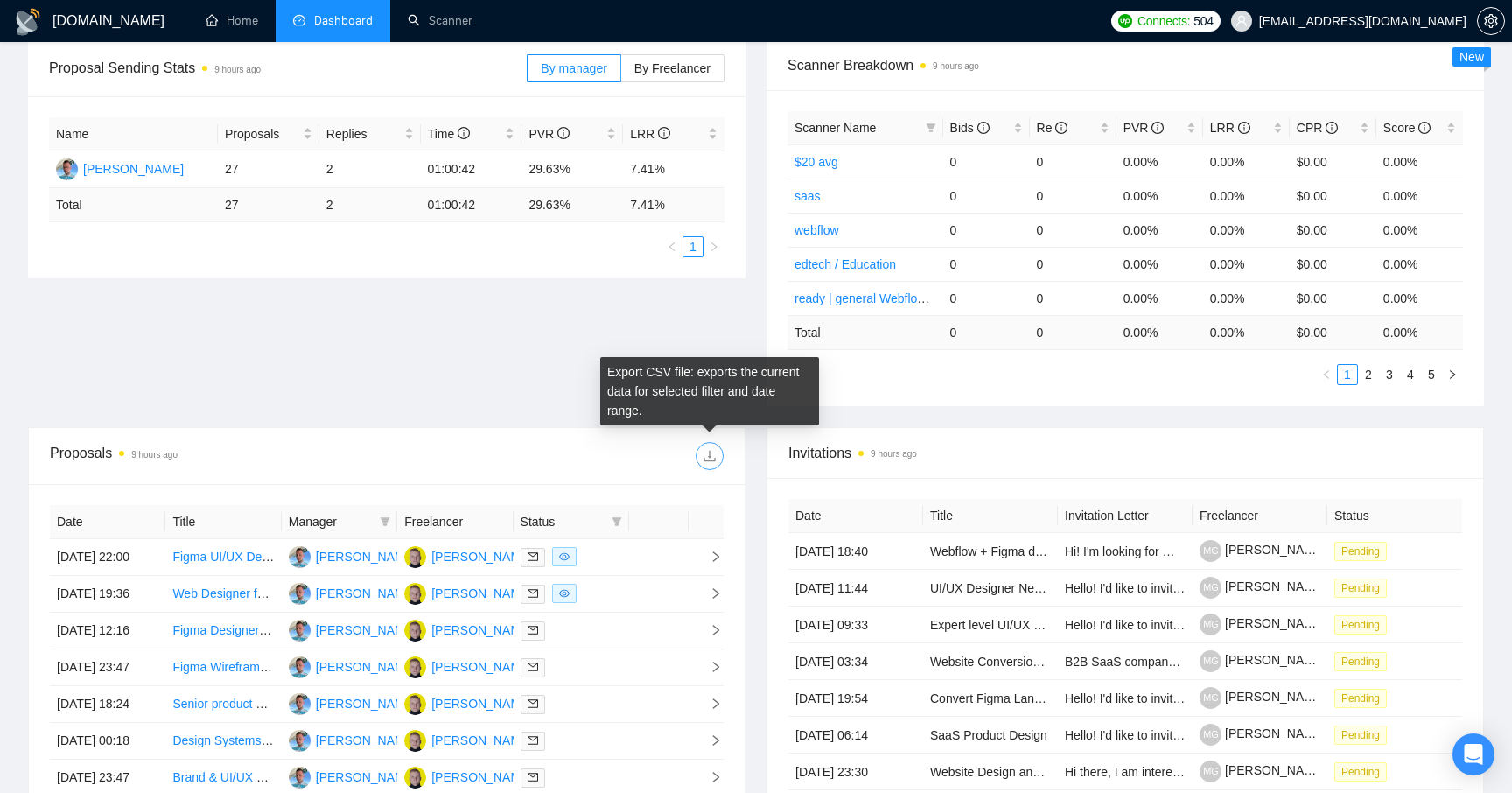
click at [706, 466] on button "button" at bounding box center [709, 456] width 28 height 28
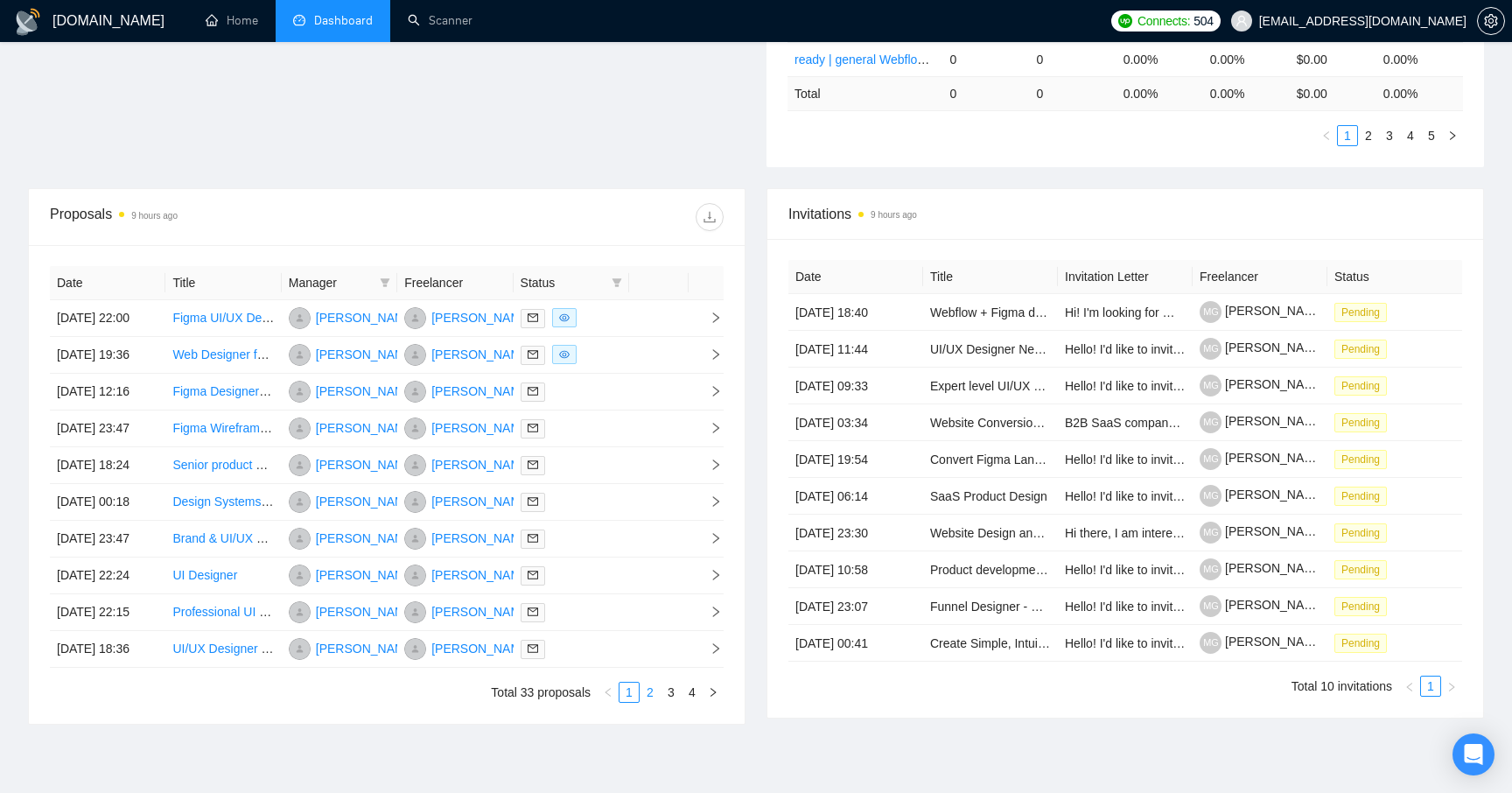
scroll to position [760, 0]
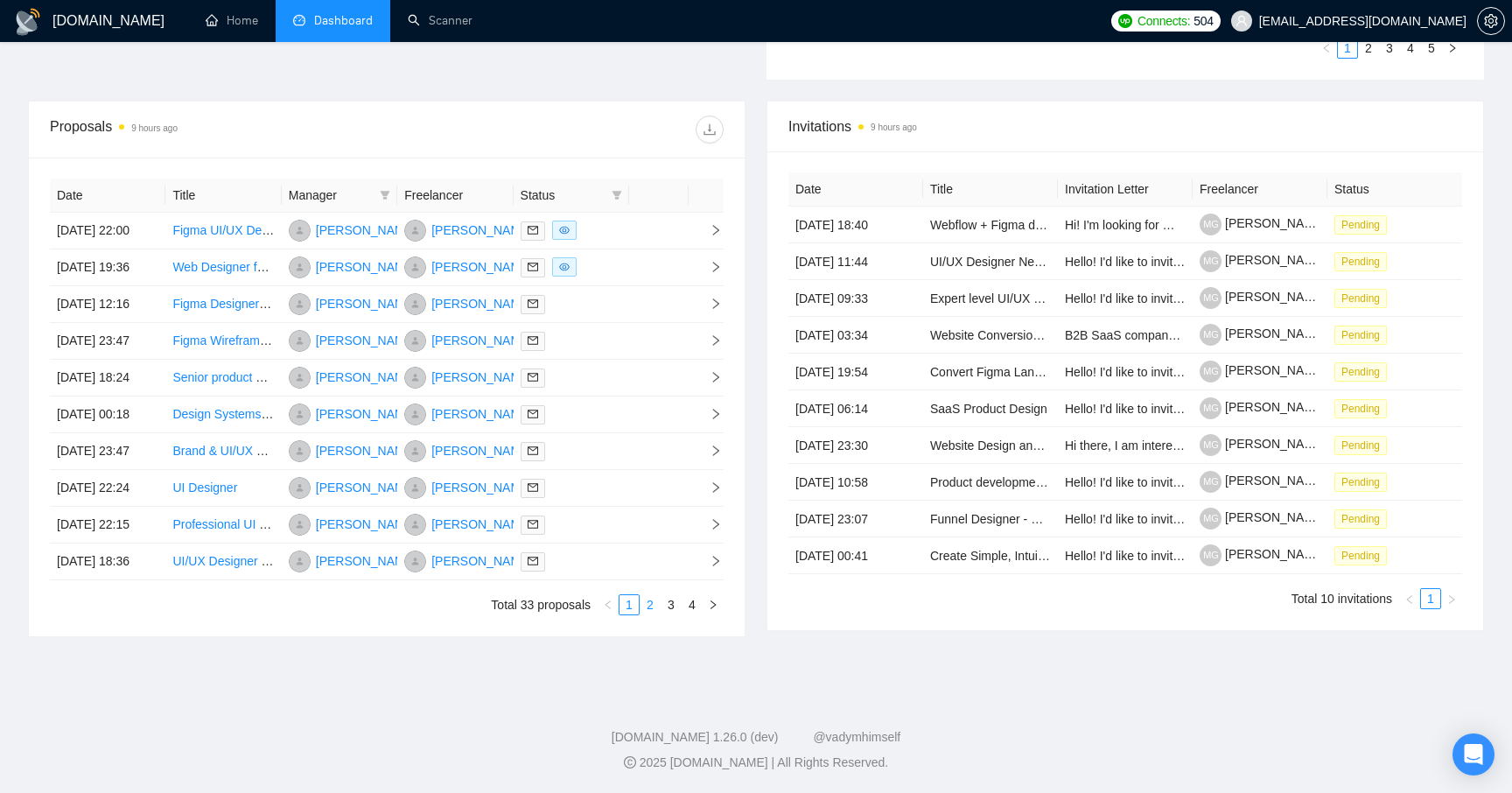
click at [646, 604] on link "2" at bounding box center [651, 605] width 20 height 20
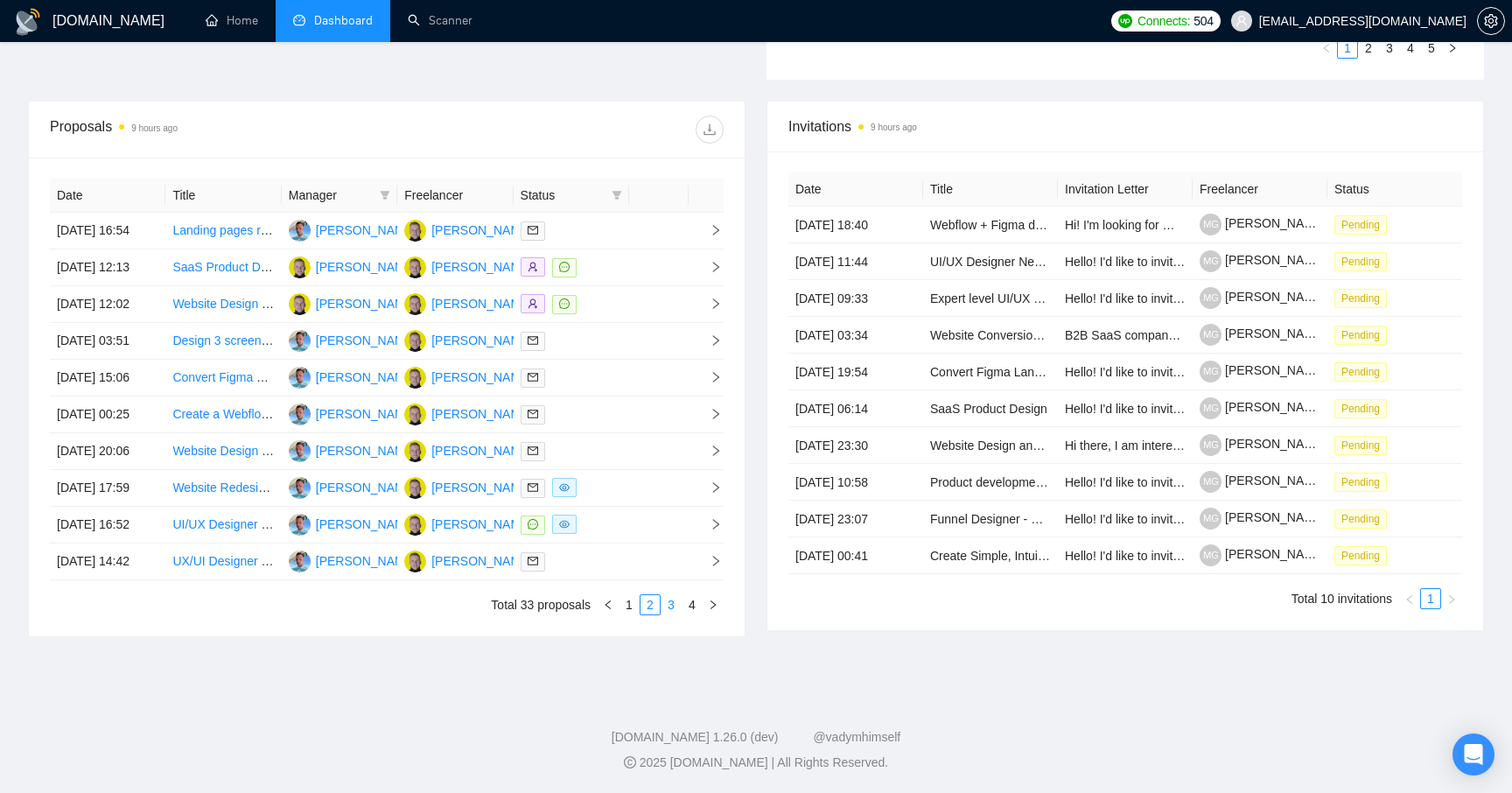
click at [676, 603] on link "3" at bounding box center [671, 605] width 20 height 20
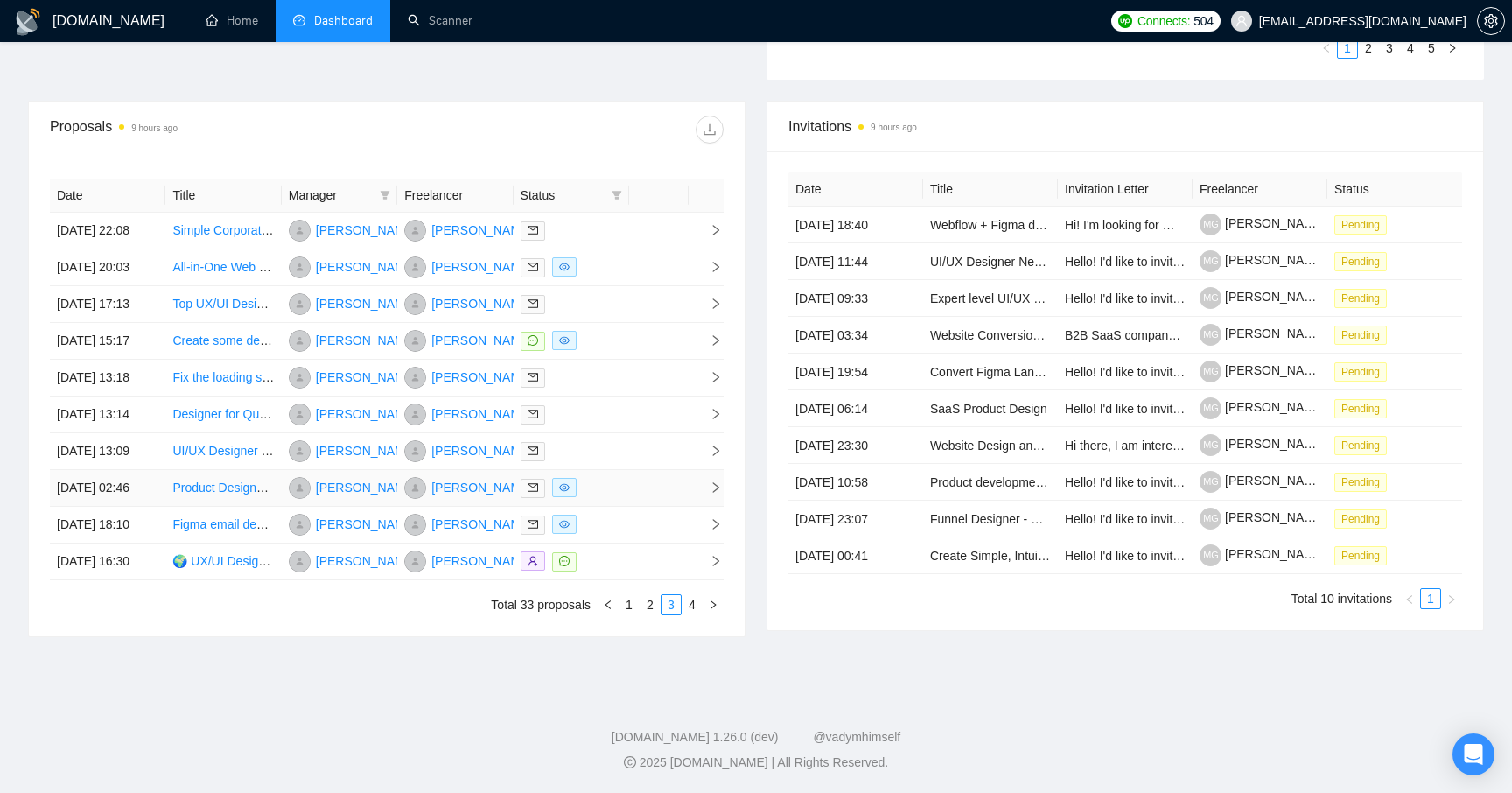
click at [640, 470] on td at bounding box center [659, 488] width 60 height 36
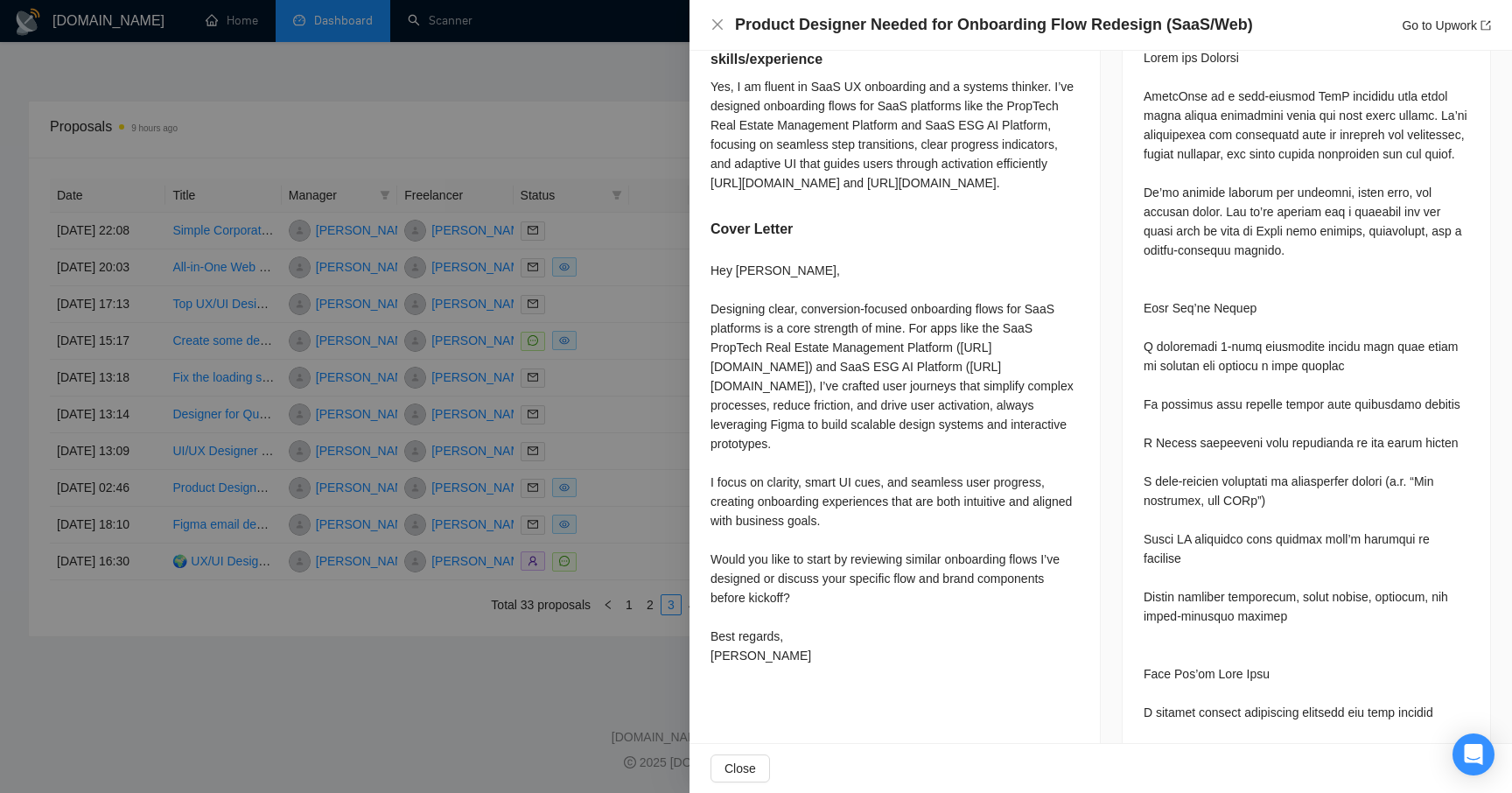
scroll to position [0, 0]
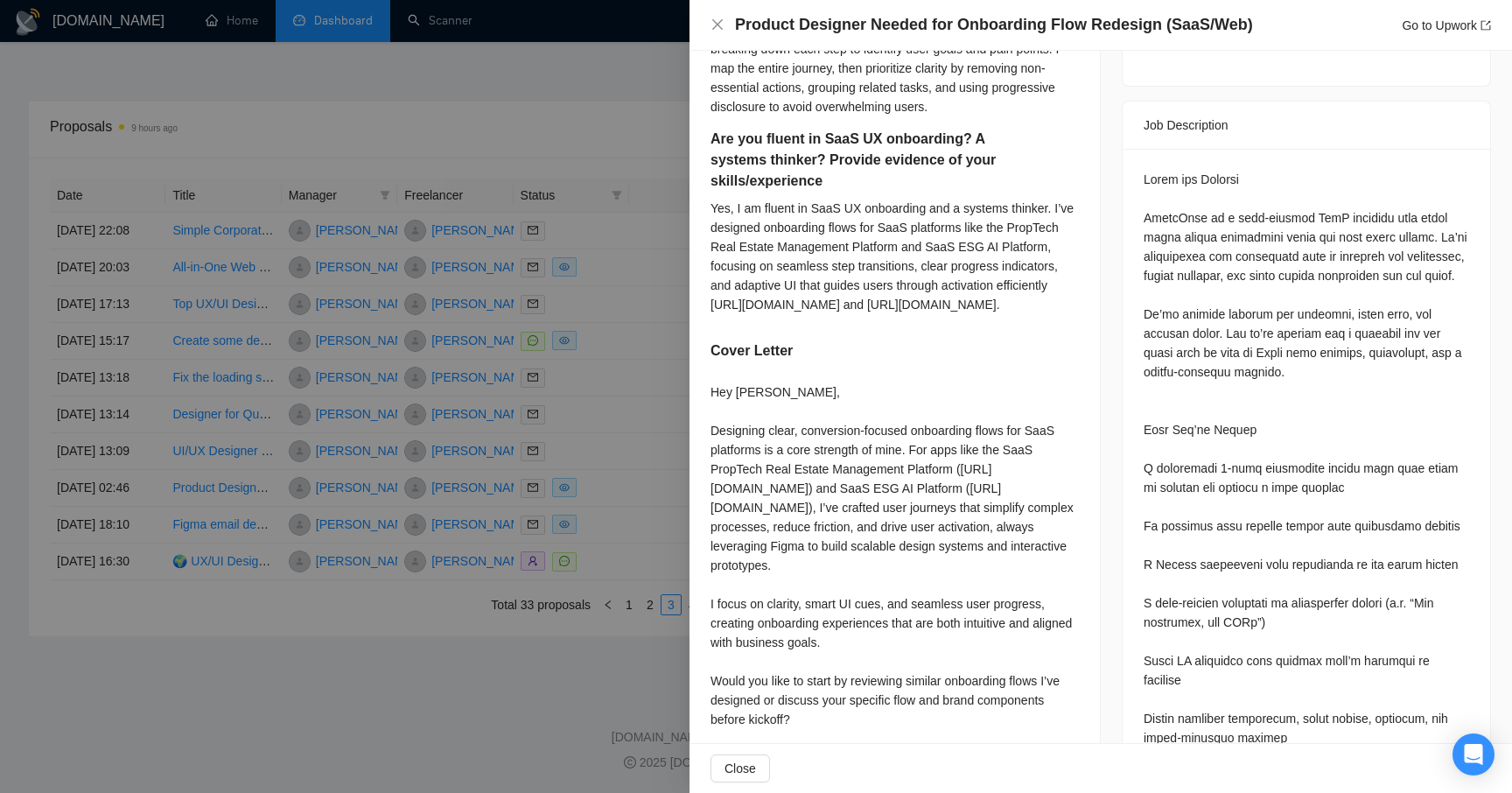
scroll to position [663, 0]
click at [713, 32] on div "Product Designer Needed for Onboarding Flow Redesign (SaaS/Web) Go to Upwork" at bounding box center [1100, 25] width 780 height 22
click at [723, 26] on icon "close" at bounding box center [717, 25] width 14 height 14
